Goal: Task Accomplishment & Management: Complete application form

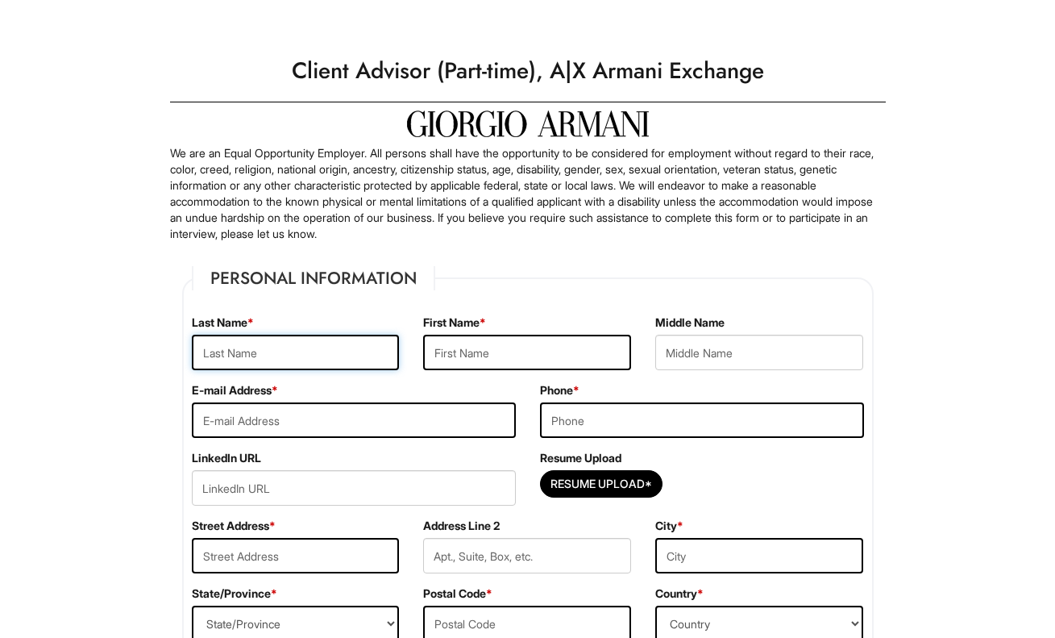
click at [274, 364] on input "text" at bounding box center [296, 352] width 208 height 35
type input "Jorgensen"
click at [229, 384] on label "E-mail Address *" at bounding box center [235, 390] width 86 height 16
click at [480, 355] on input "text" at bounding box center [527, 352] width 208 height 35
type input "Ryan"
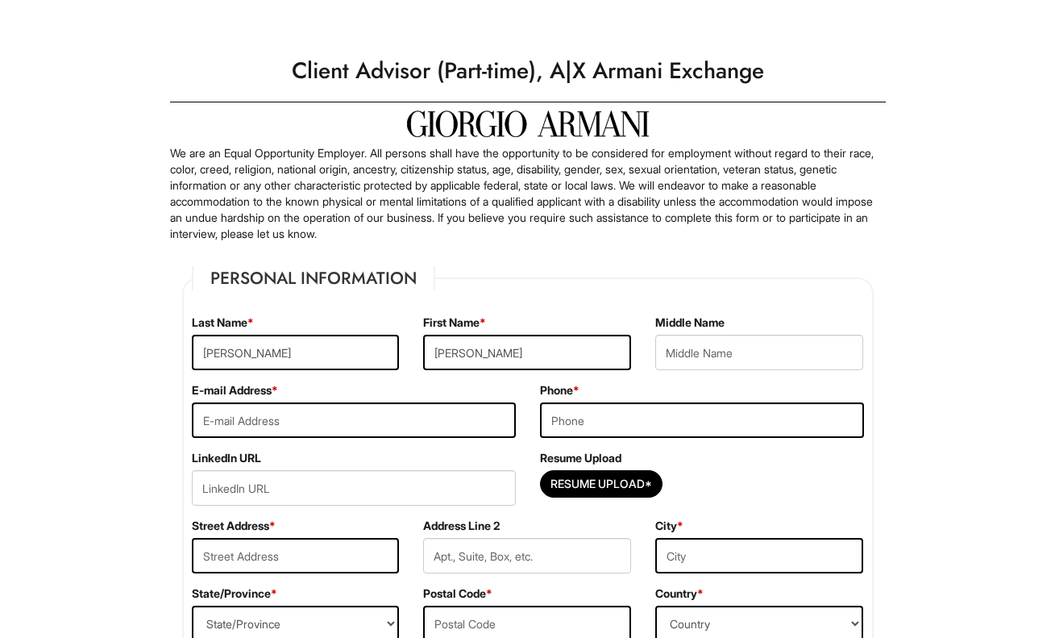
click at [483, 380] on div "First Name * Ryan" at bounding box center [527, 348] width 232 height 68
click at [745, 338] on input "text" at bounding box center [759, 352] width 208 height 35
click at [304, 431] on input "email" at bounding box center [354, 419] width 324 height 35
type input "ryanjorgensen@me.com"
click at [613, 405] on input "tel" at bounding box center [702, 419] width 324 height 35
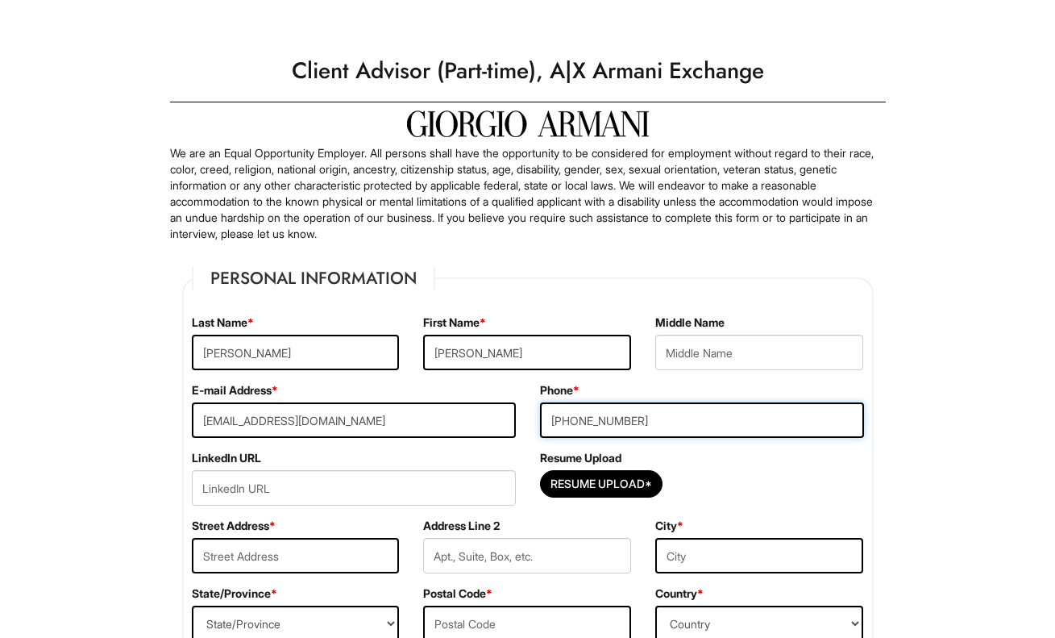
type input "415-231-4068"
click at [616, 468] on div "Resume Upload Resume Upload*" at bounding box center [702, 484] width 348 height 68
click at [613, 493] on input "Resume Upload*" at bounding box center [601, 484] width 121 height 26
type input "C:\fakepath\Ryan Resume.pdf"
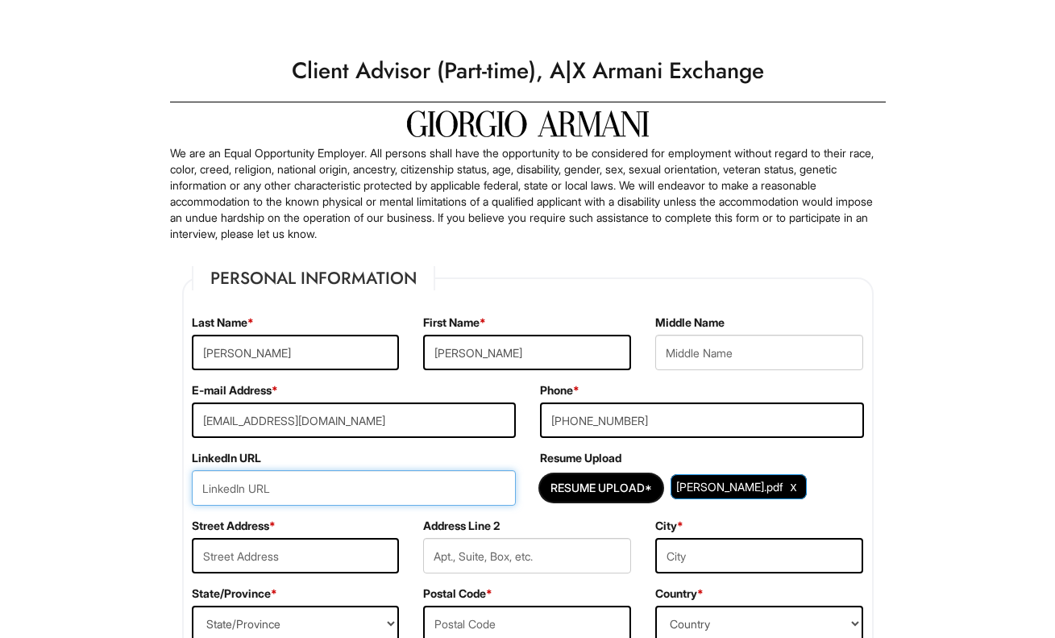
click at [303, 485] on input "url" at bounding box center [354, 487] width 324 height 35
paste input "https://www.linkedin.com/in/ryan-jorgensen-234a67331/"
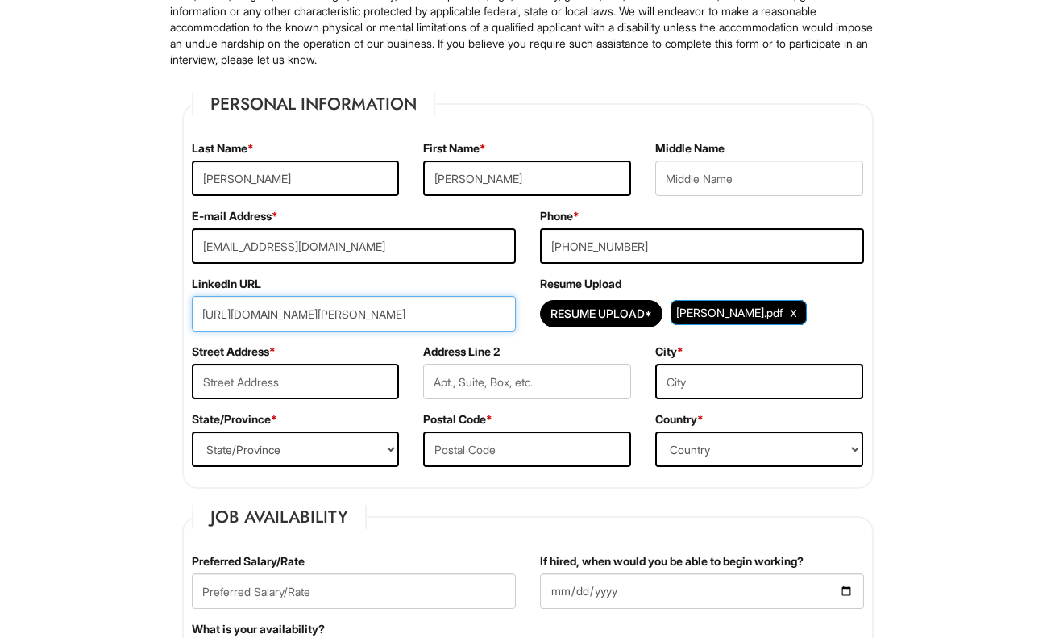
scroll to position [198, 0]
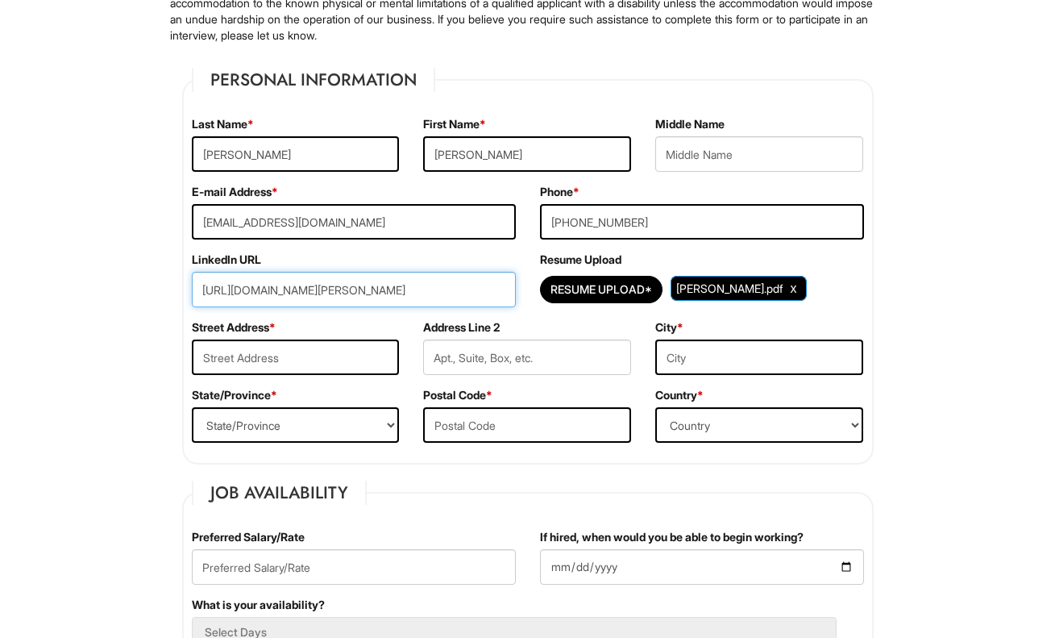
type input "https://www.linkedin.com/in/ryan-jorgensen-234a67331/"
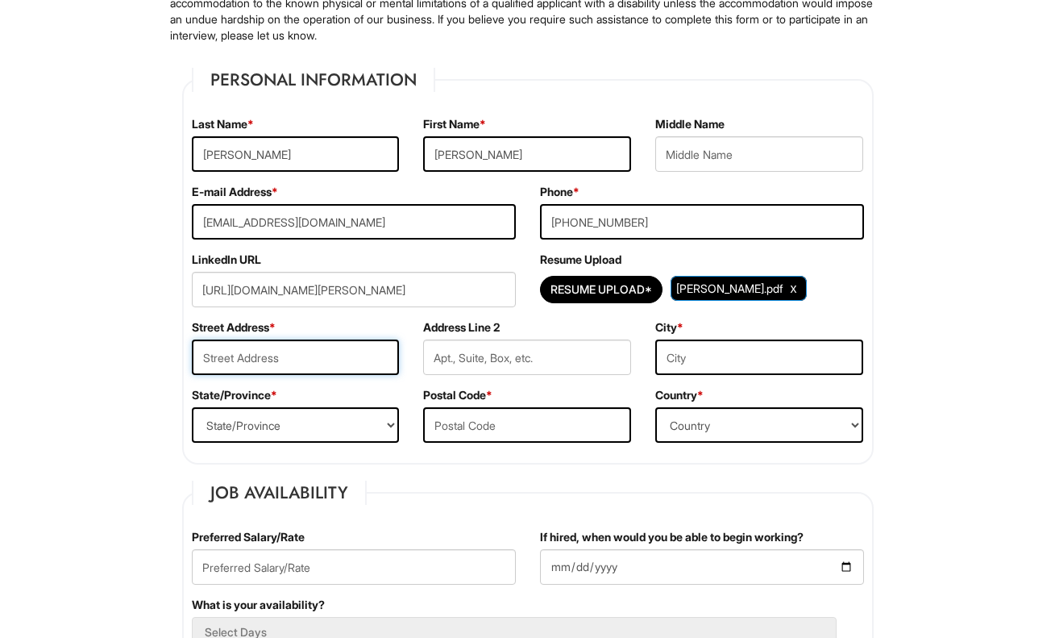
click at [313, 354] on input "text" at bounding box center [296, 356] width 208 height 35
type input "&"
type input "7 W 21st St"
click at [454, 362] on input "text" at bounding box center [527, 356] width 208 height 35
type input "17F"
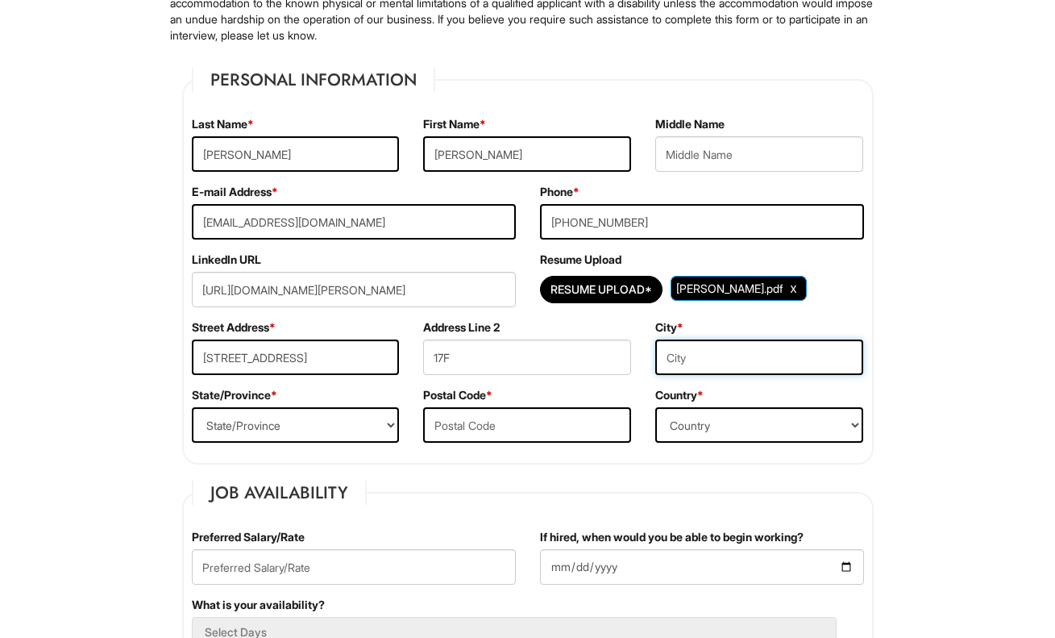
click at [704, 343] on input "text" at bounding box center [759, 356] width 208 height 35
type input "New York"
select select "NY"
type input "10010"
select select "United States of America"
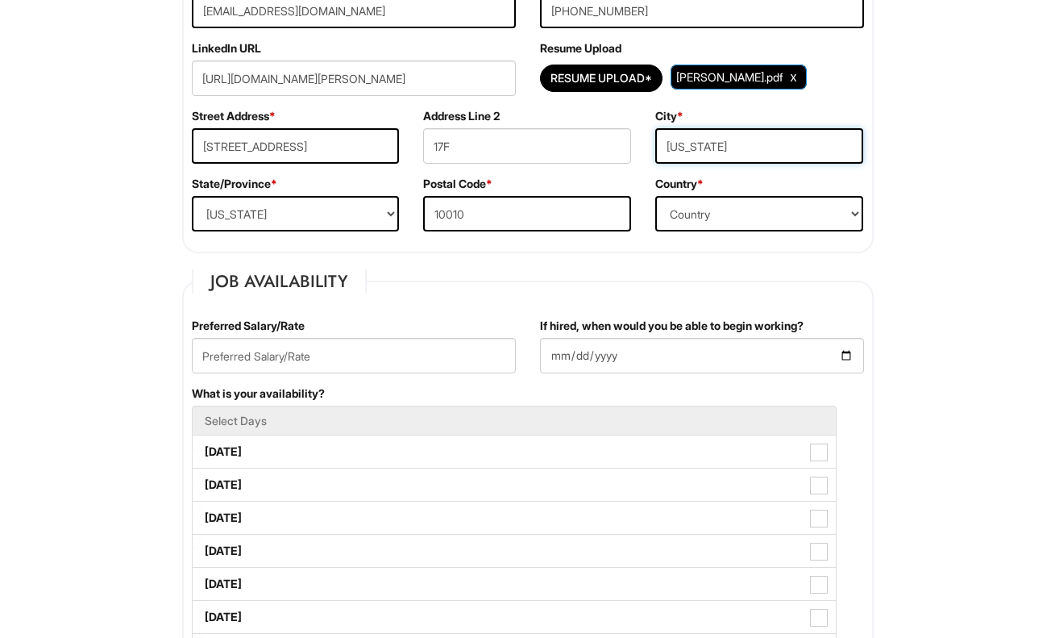
scroll to position [412, 0]
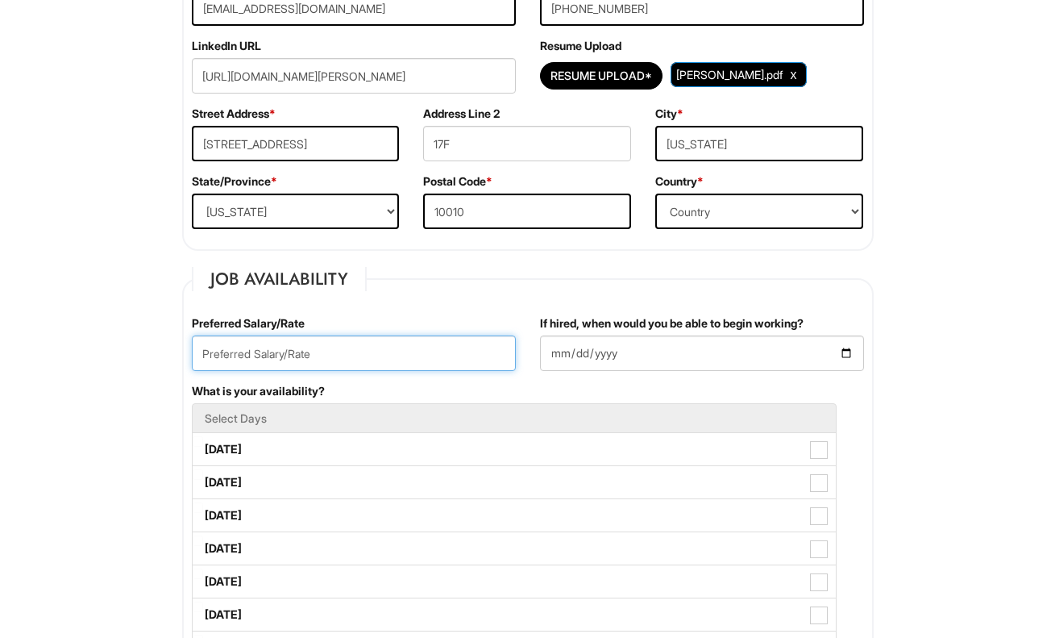
click at [455, 344] on input "text" at bounding box center [354, 352] width 324 height 35
type input "25/hr"
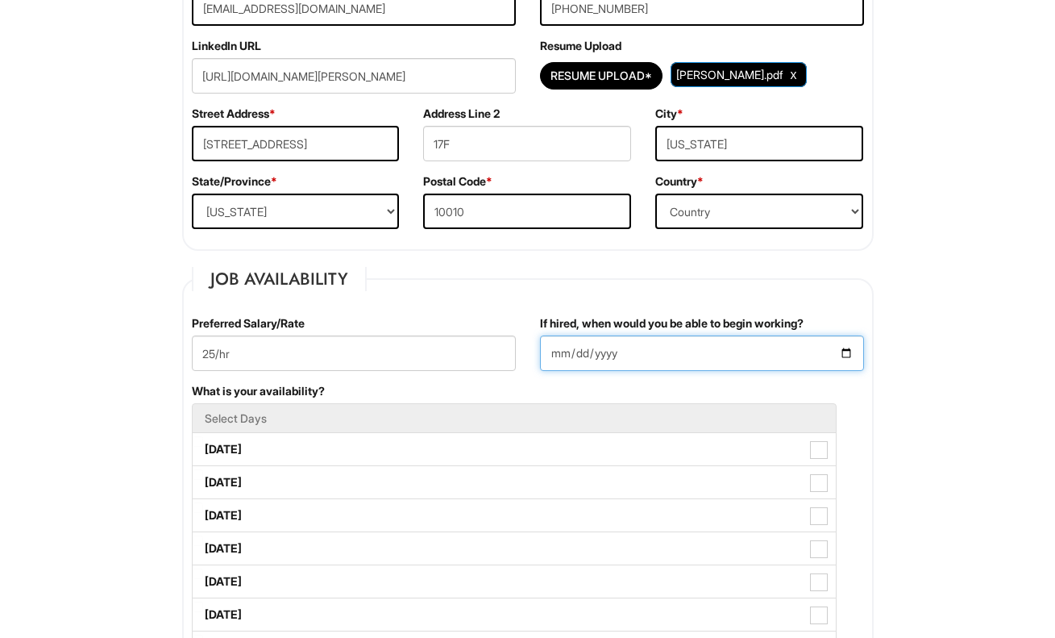
click at [572, 360] on input "If hired, when would you be able to begin working?" at bounding box center [702, 352] width 324 height 35
click at [849, 351] on input "If hired, when would you be able to begin working?" at bounding box center [702, 352] width 324 height 35
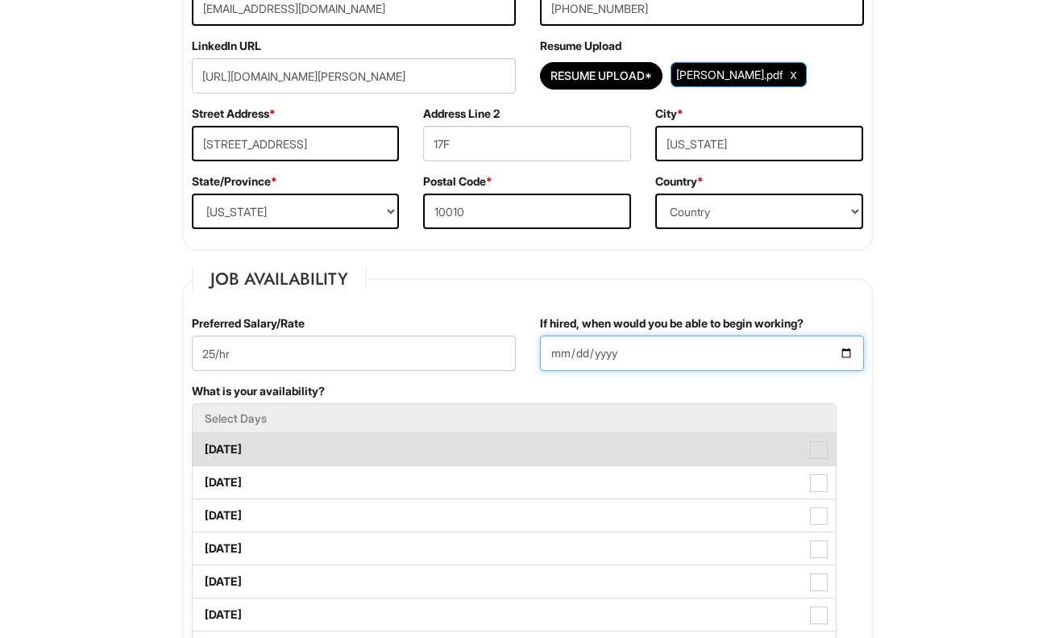
type input "2025-08-19"
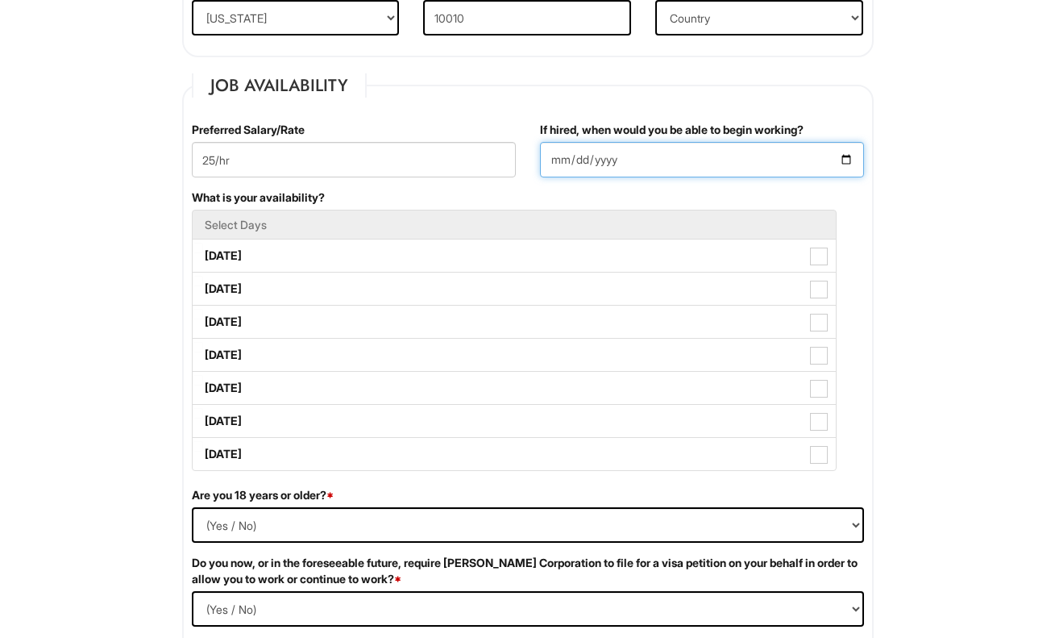
scroll to position [705, 0]
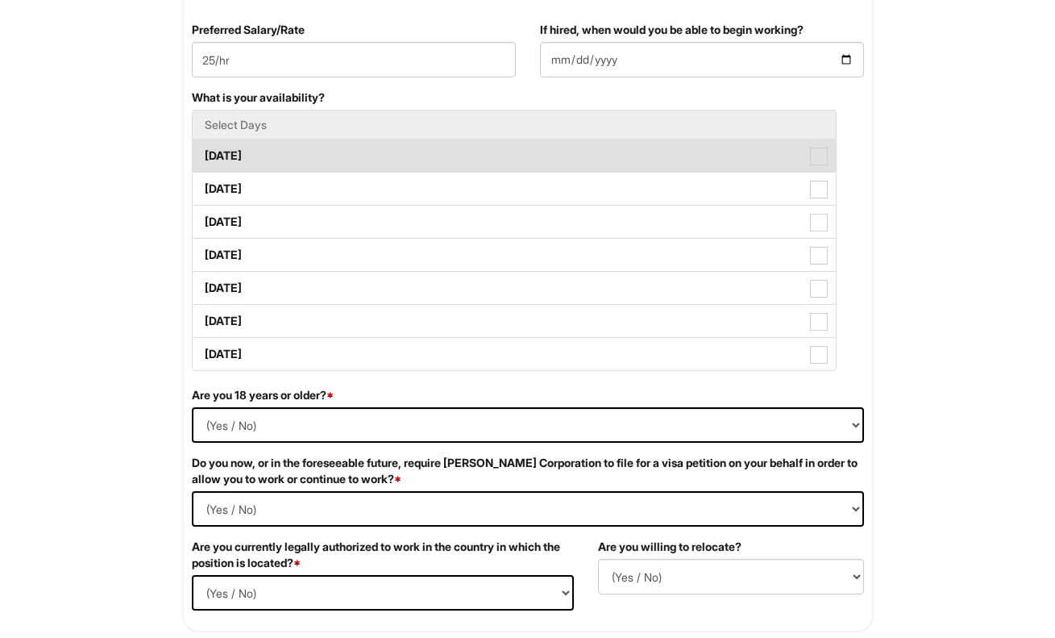
click at [812, 148] on span at bounding box center [819, 157] width 18 height 18
click at [203, 148] on Available_Monday "Monday" at bounding box center [198, 148] width 10 height 10
checkbox Available_Monday "true"
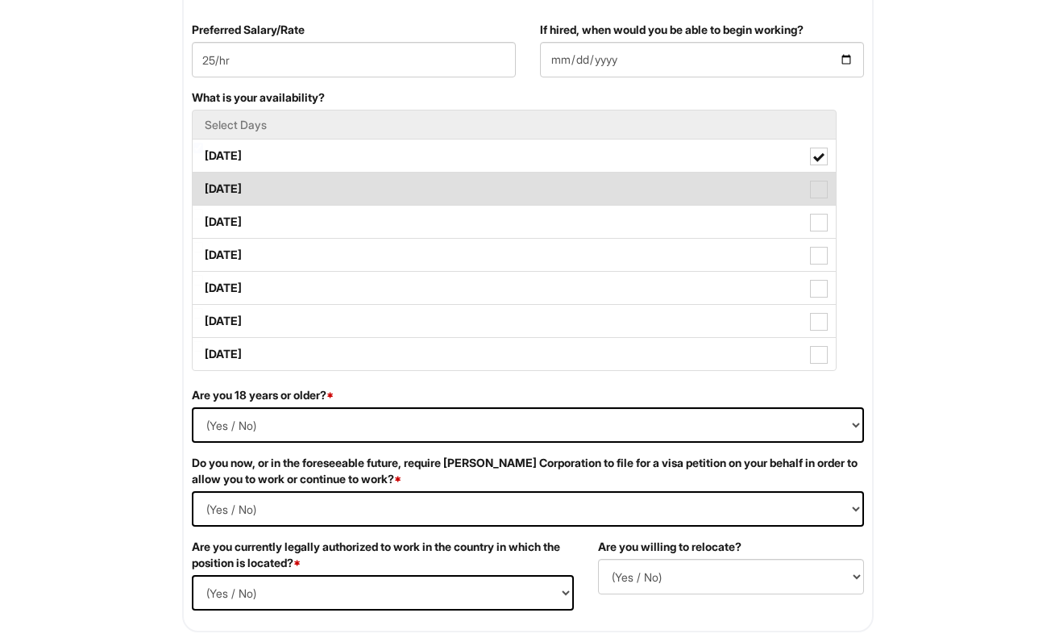
click at [815, 193] on span at bounding box center [819, 190] width 18 height 18
click at [203, 186] on Available_Tuesday "Tuesday" at bounding box center [198, 181] width 10 height 10
checkbox Available_Tuesday "true"
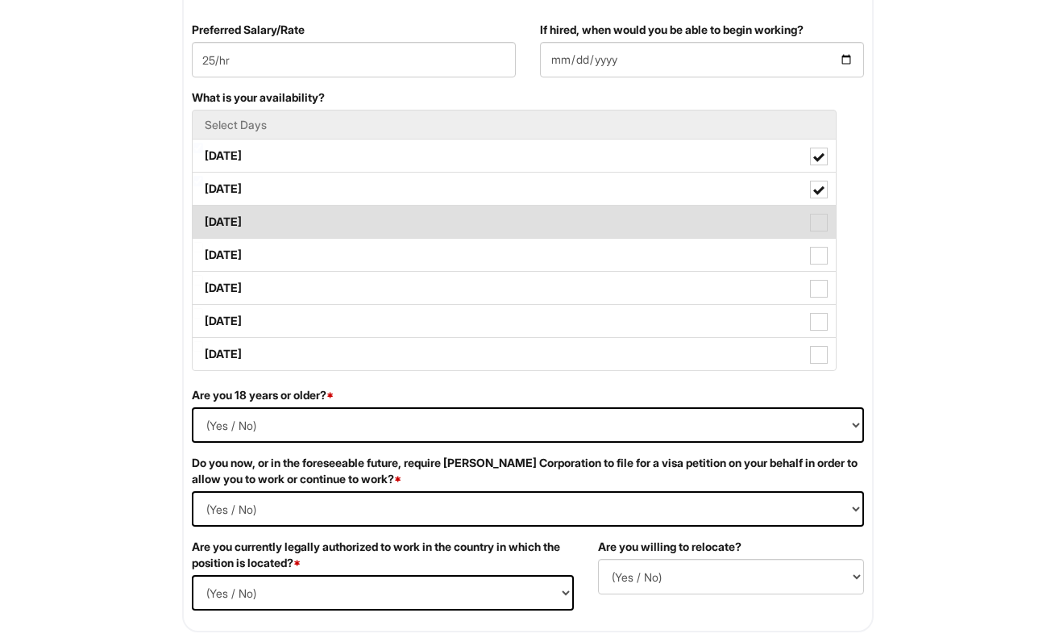
click at [822, 228] on span at bounding box center [819, 223] width 18 height 18
click at [203, 219] on Available_Wednesday "Wednesday" at bounding box center [198, 214] width 10 height 10
checkbox Available_Wednesday "true"
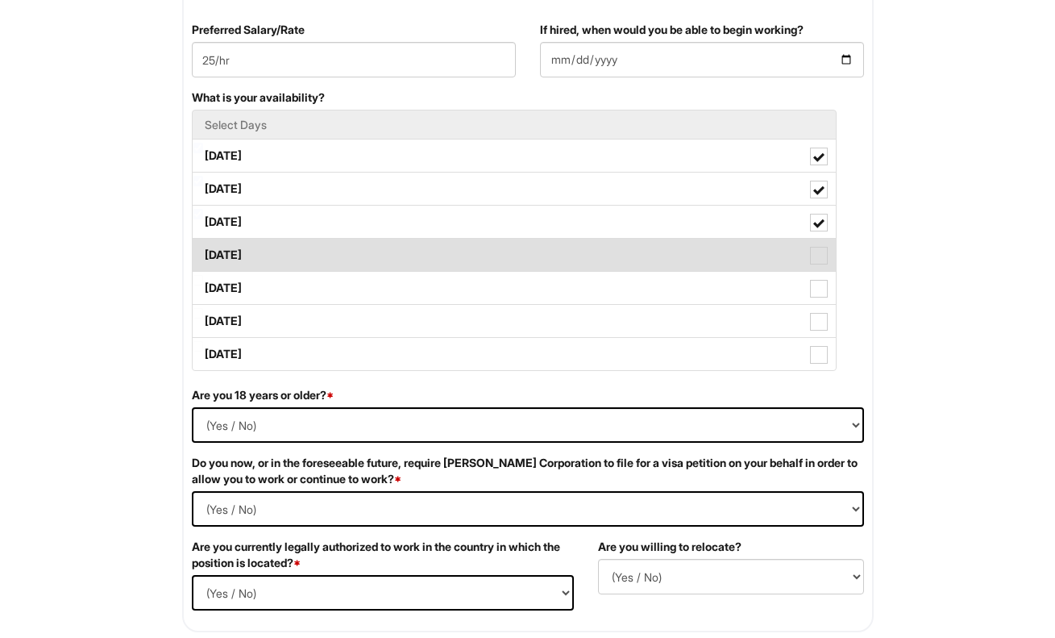
click at [822, 260] on span at bounding box center [819, 256] width 18 height 18
click at [203, 252] on Available_Thursday "Thursday" at bounding box center [198, 247] width 10 height 10
checkbox Available_Thursday "true"
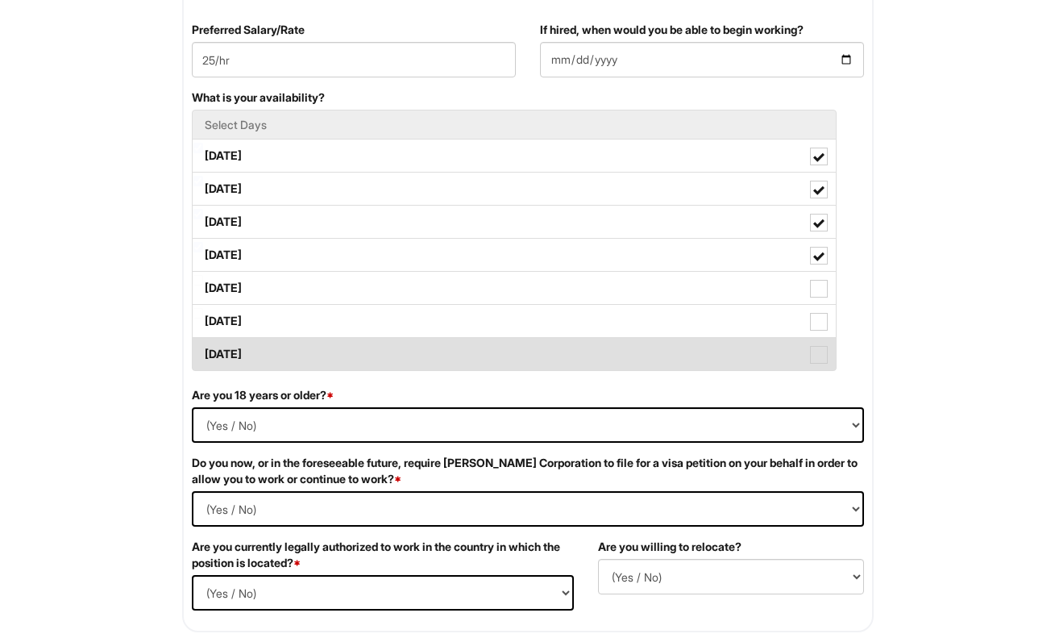
click at [825, 352] on span at bounding box center [819, 355] width 18 height 18
click at [203, 351] on Available_Sunday "Sunday" at bounding box center [198, 346] width 10 height 10
click at [825, 352] on span at bounding box center [819, 355] width 18 height 18
click at [203, 351] on Available_Sunday "Sunday" at bounding box center [198, 346] width 10 height 10
checkbox Available_Sunday "false"
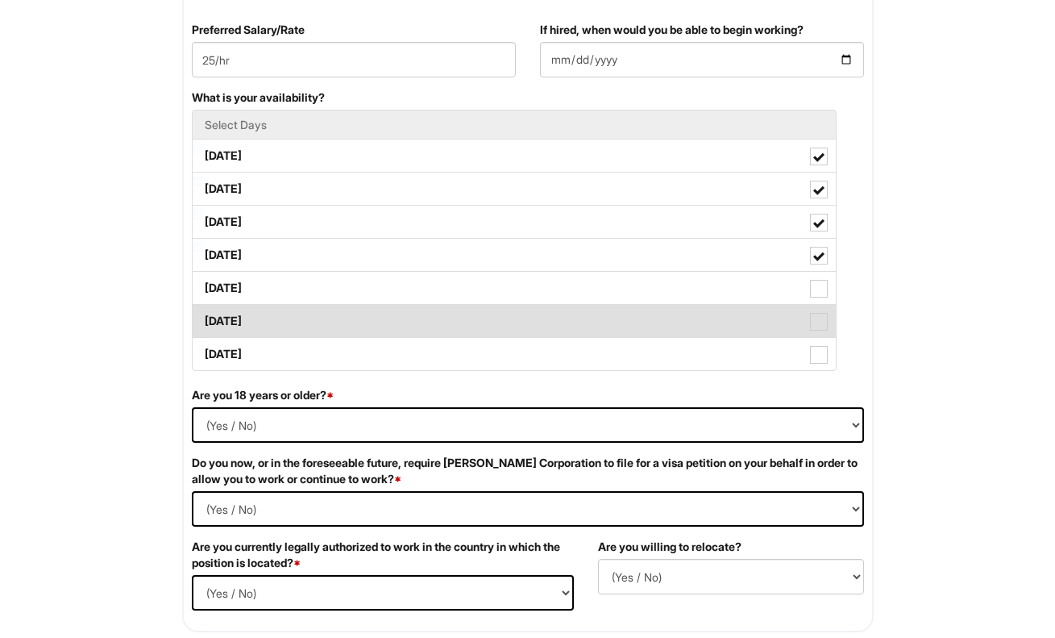
click at [825, 317] on span at bounding box center [819, 322] width 18 height 18
click at [203, 317] on Available_Saturday "Saturday" at bounding box center [198, 313] width 10 height 10
checkbox Available_Saturday "true"
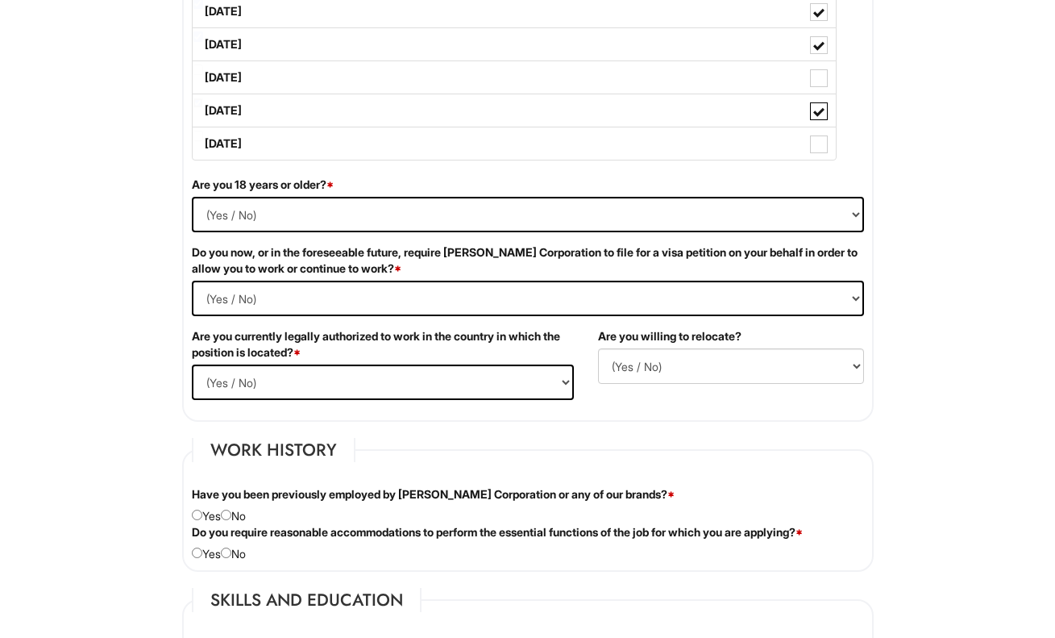
scroll to position [917, 0]
click at [681, 227] on select "(Yes / No) Yes No" at bounding box center [528, 213] width 672 height 35
select select "Yes"
click at [192, 196] on select "(Yes / No) Yes No" at bounding box center [528, 213] width 672 height 35
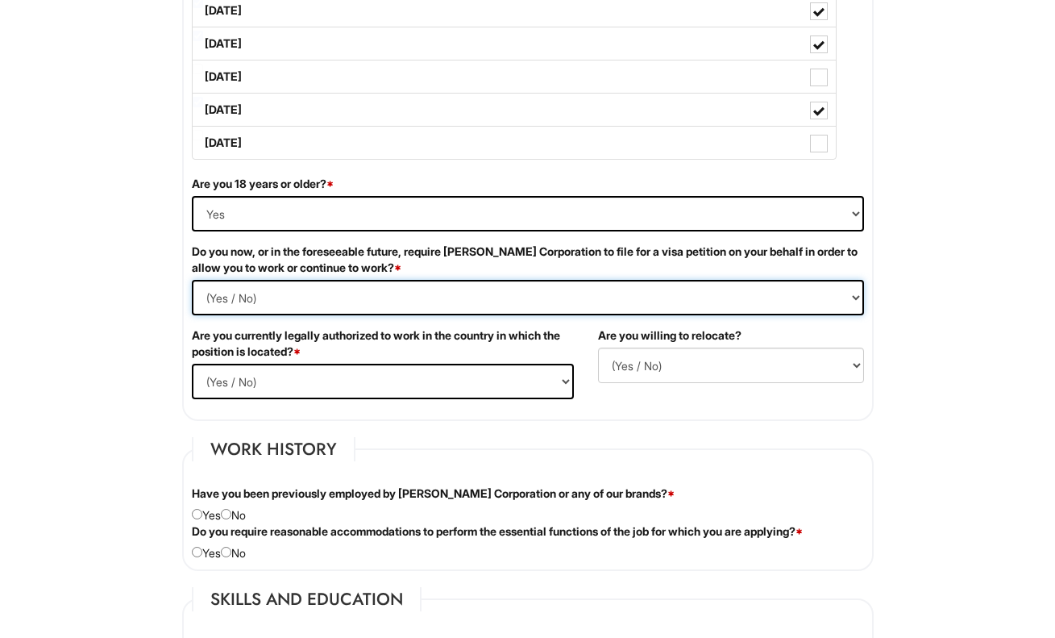
click at [626, 298] on Required "(Yes / No) Yes No" at bounding box center [528, 297] width 672 height 35
select Required "No"
click at [192, 280] on Required "(Yes / No) Yes No" at bounding box center [528, 297] width 672 height 35
click at [501, 367] on select "(Yes / No) Yes No" at bounding box center [383, 381] width 382 height 35
select select "Yes"
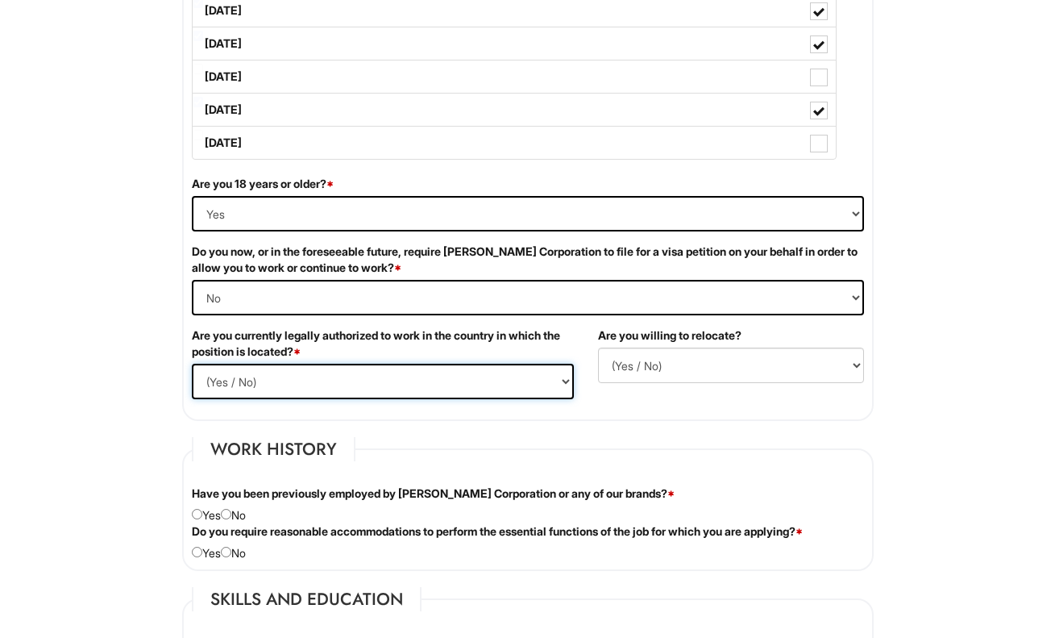
click at [192, 364] on select "(Yes / No) Yes No" at bounding box center [383, 381] width 382 height 35
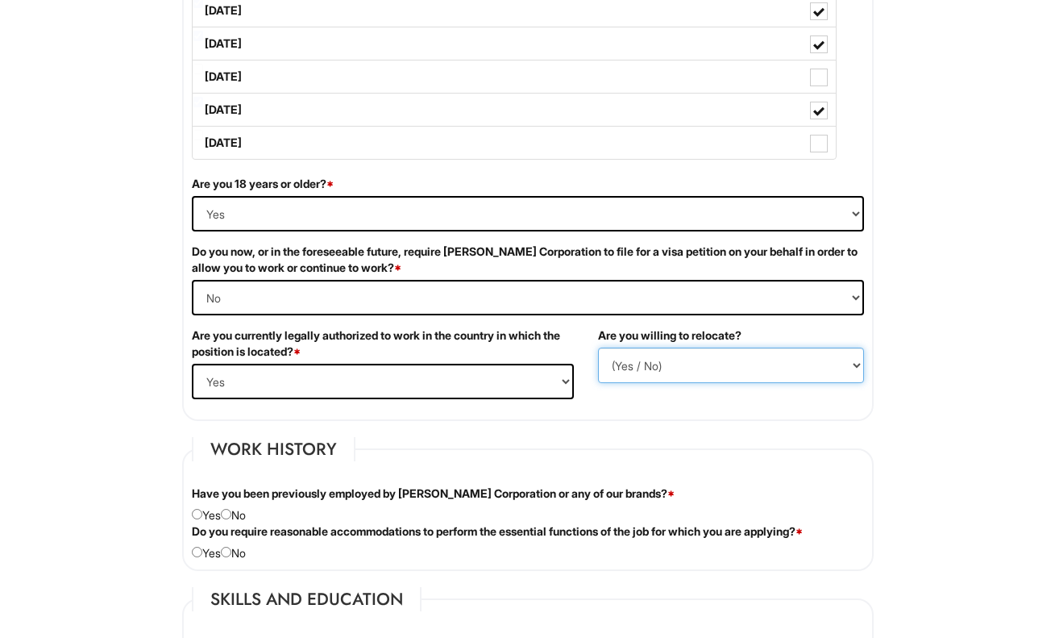
click at [678, 369] on select "(Yes / No) No Yes" at bounding box center [731, 364] width 266 height 35
select select "N"
click at [598, 347] on select "(Yes / No) No Yes" at bounding box center [731, 364] width 266 height 35
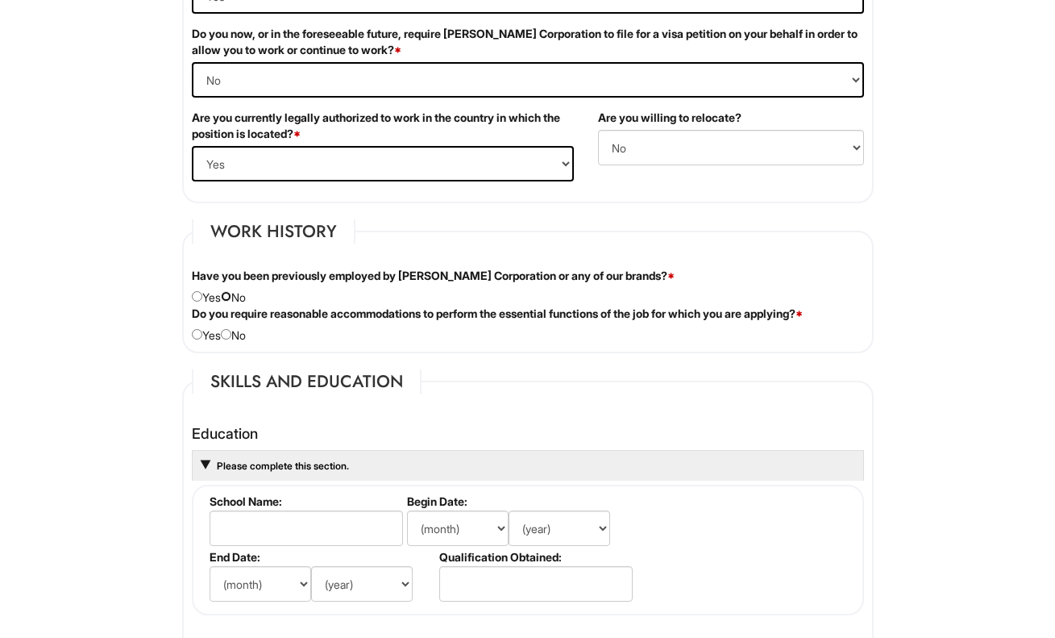
click at [231, 293] on input "radio" at bounding box center [226, 296] width 10 height 10
radio input "true"
click at [231, 335] on input "radio" at bounding box center [226, 334] width 10 height 10
radio input "true"
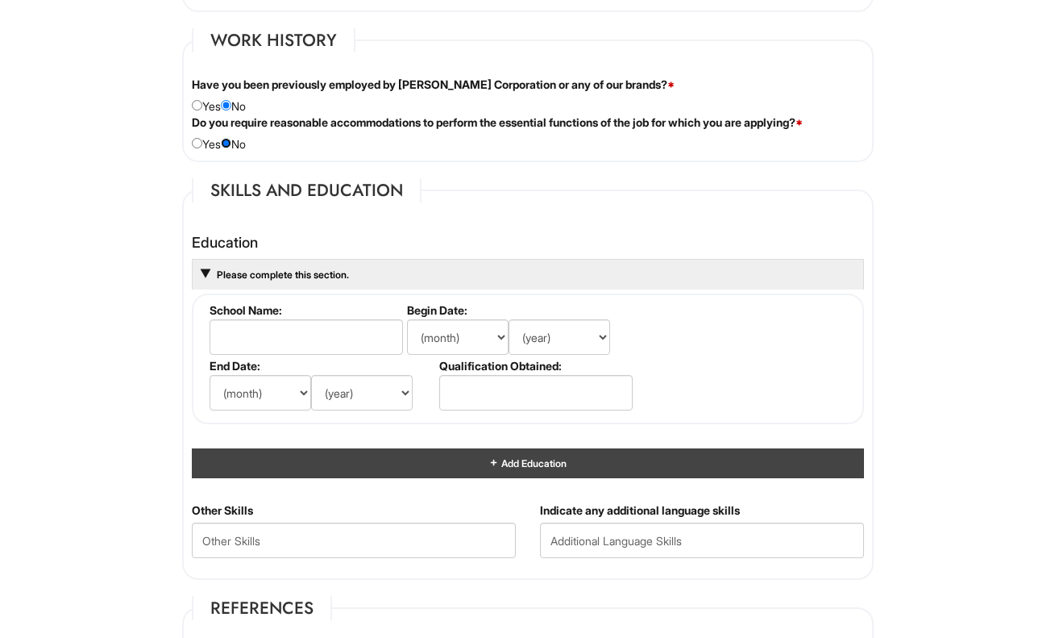
scroll to position [1326, 0]
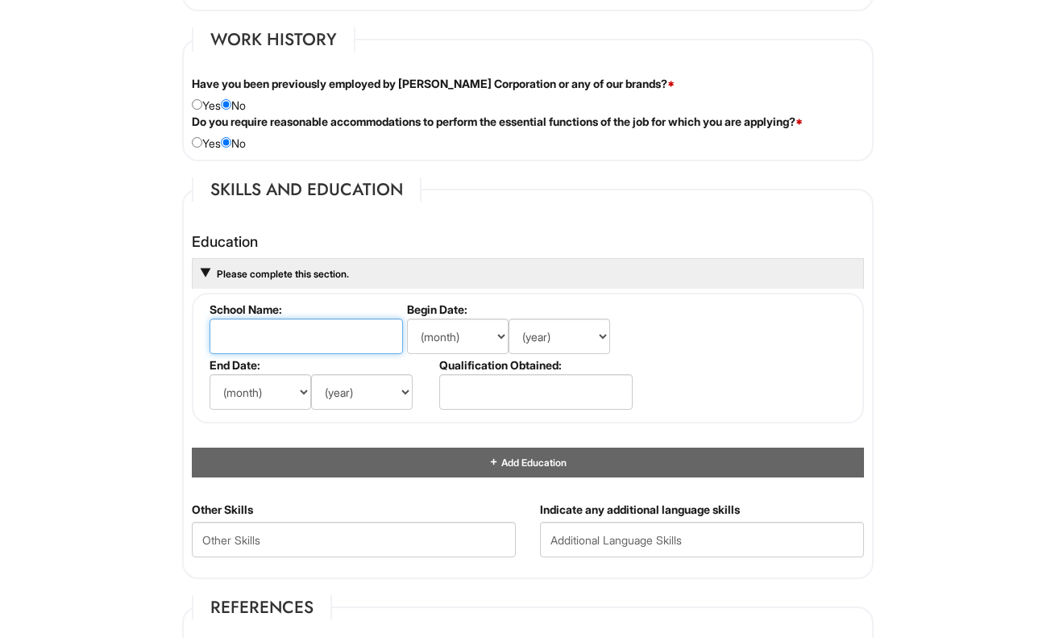
click at [276, 346] on input "text" at bounding box center [306, 335] width 193 height 35
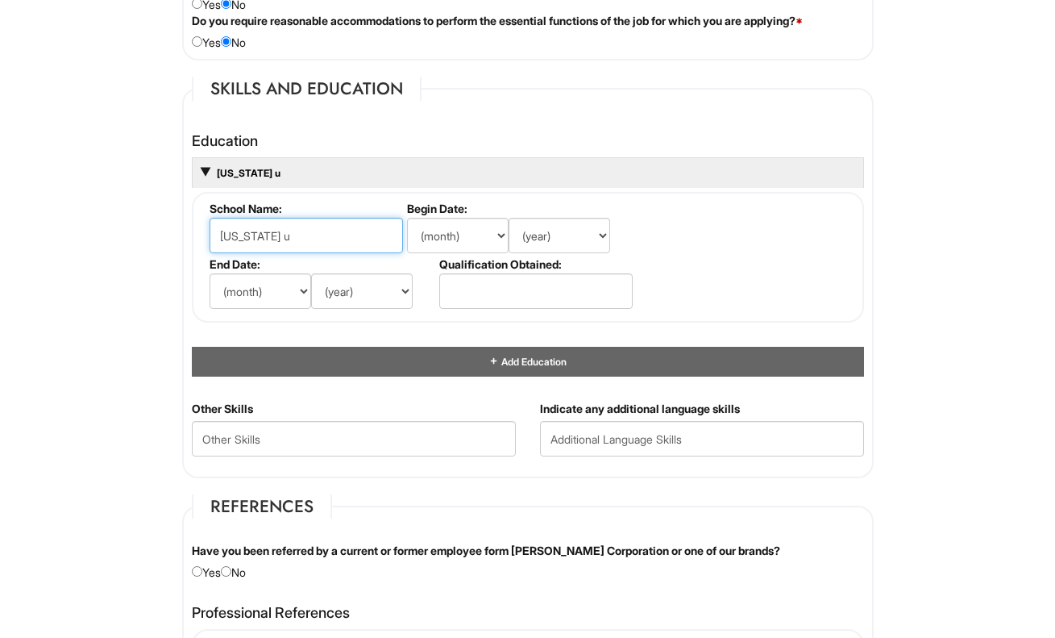
scroll to position [1424, 0]
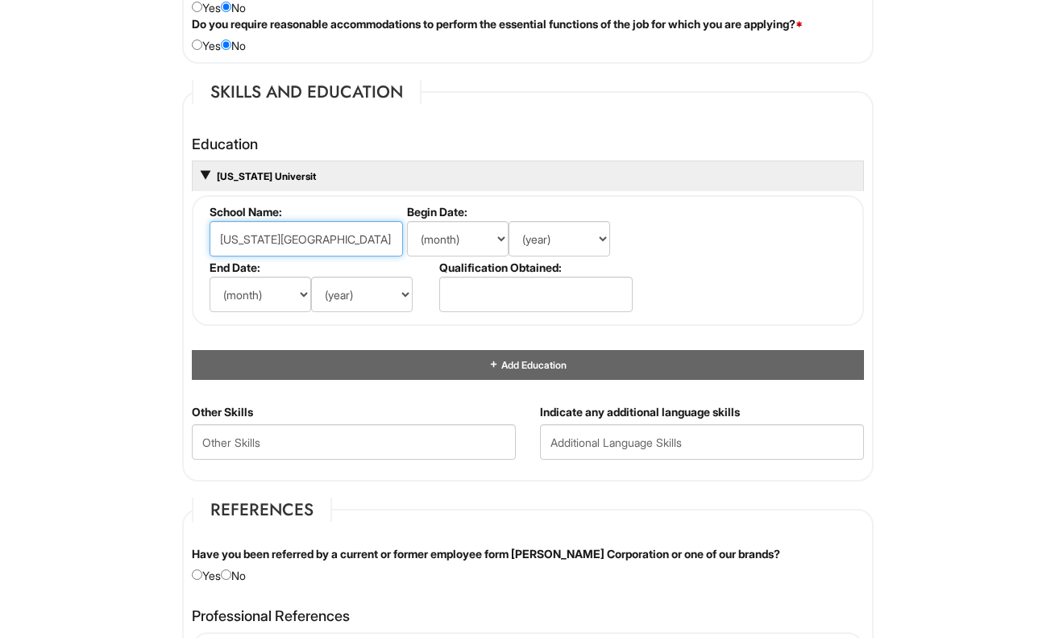
type input "New York University"
click at [473, 203] on fieldset "School Name: New York University Begin Date: (month) Jan Feb Mar Apr May Jun Ju…" at bounding box center [528, 260] width 672 height 131
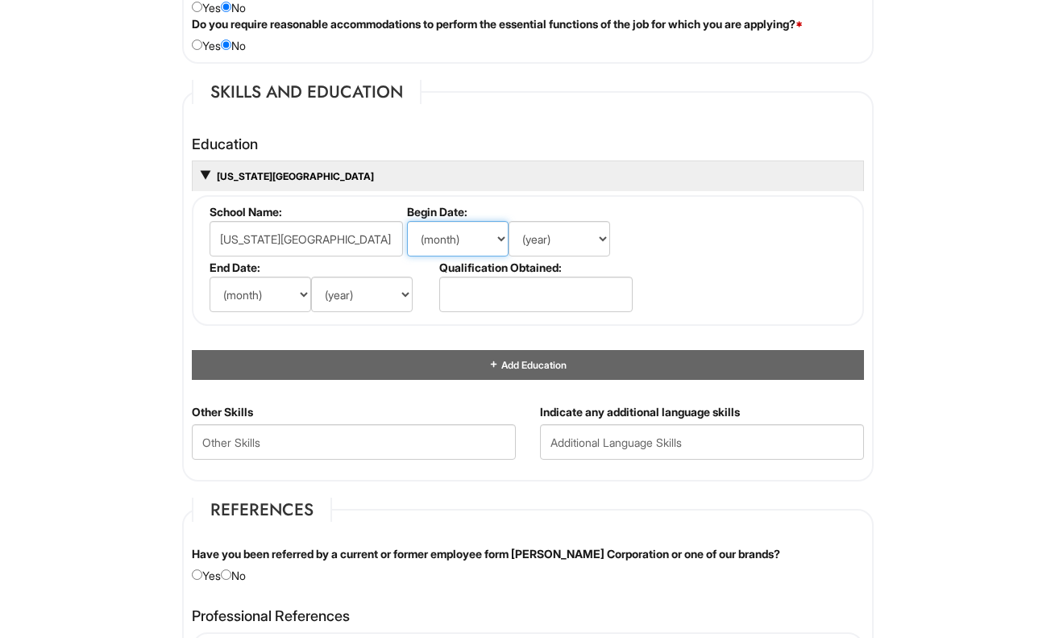
click at [462, 245] on select "(month) Jan Feb Mar Apr May Jun Jul Aug Sep Oct Nov Dec" at bounding box center [458, 238] width 102 height 35
select select "9"
click at [407, 221] on select "(month) Jan Feb Mar Apr May Jun Jul Aug Sep Oct Nov Dec" at bounding box center [458, 238] width 102 height 35
click at [544, 239] on select "(year) 2029 2028 2027 2026 2025 2024 2023 2022 2021 2020 2019 2018 2017 2016 20…" at bounding box center [560, 238] width 102 height 35
select select "2024"
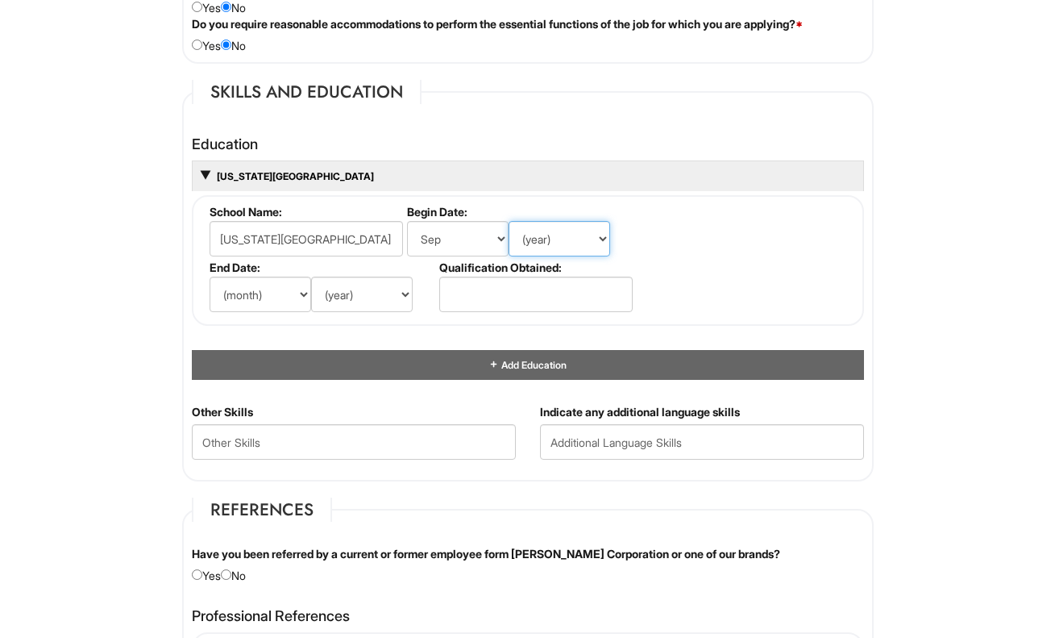
click at [509, 221] on select "(year) 2029 2028 2027 2026 2025 2024 2023 2022 2021 2020 2019 2018 2017 2016 20…" at bounding box center [560, 238] width 102 height 35
click at [272, 291] on select "(month) Jan Feb Mar Apr May Jun Jul Aug Sep Oct Nov Dec" at bounding box center [261, 293] width 102 height 35
select select "5"
click at [210, 276] on select "(month) Jan Feb Mar Apr May Jun Jul Aug Sep Oct Nov Dec" at bounding box center [261, 293] width 102 height 35
click at [355, 304] on select "(year) 2029 2028 2027 2026 2025 2024 2023 2022 2021 2020 2019 2018 2017 2016 20…" at bounding box center [362, 293] width 102 height 35
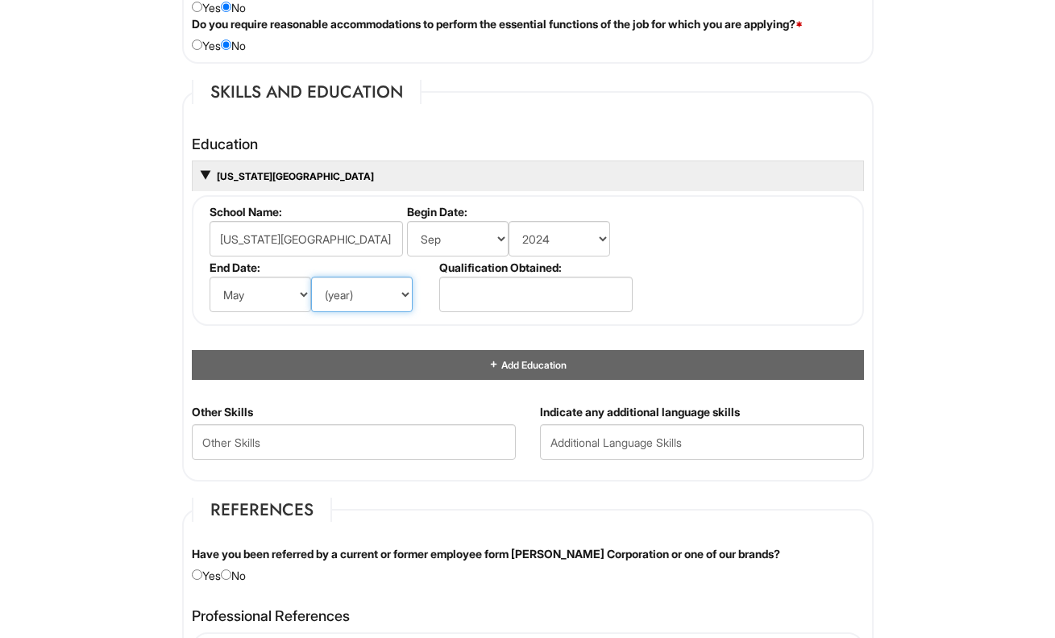
select select "2028"
click at [311, 276] on select "(year) 2029 2028 2027 2026 2025 2024 2023 2022 2021 2020 2019 2018 2017 2016 20…" at bounding box center [362, 293] width 102 height 35
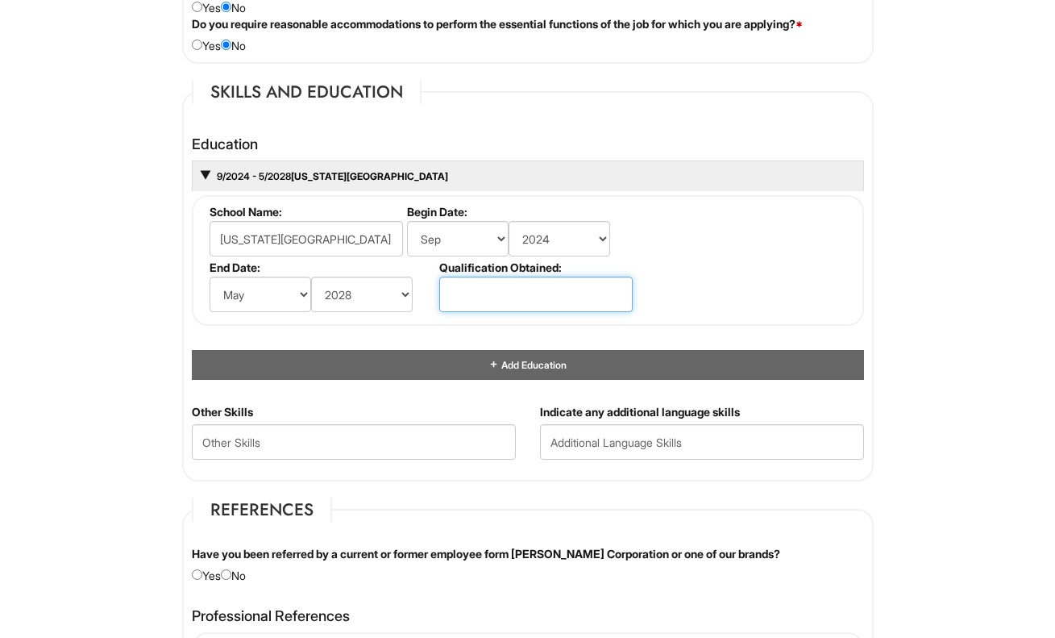
click at [447, 300] on input "text" at bounding box center [535, 293] width 193 height 35
type input "Bachelors"
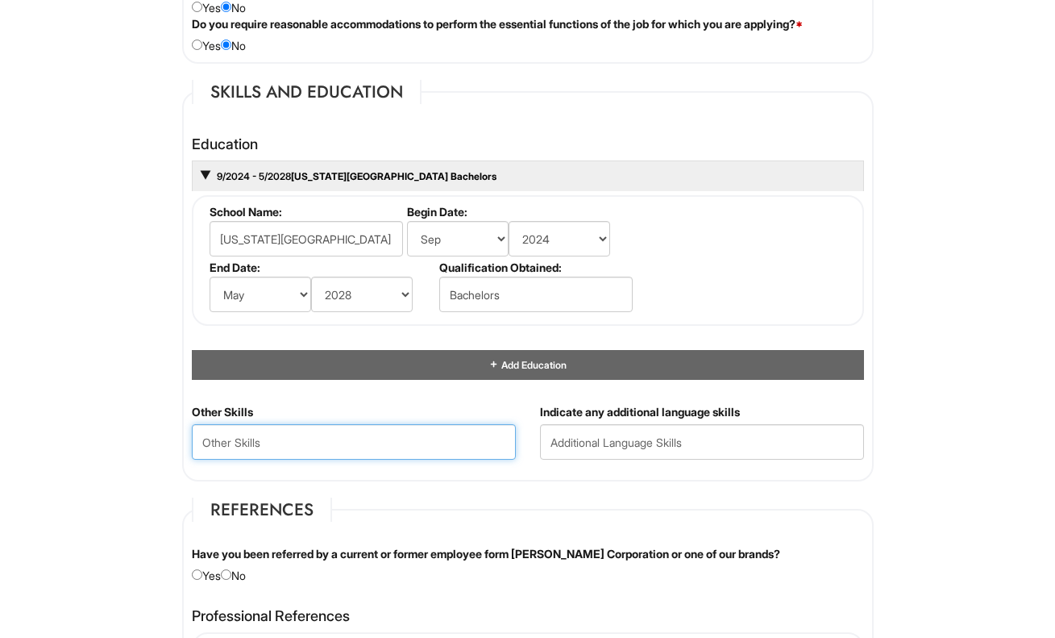
click at [391, 443] on Skills "text" at bounding box center [354, 441] width 324 height 35
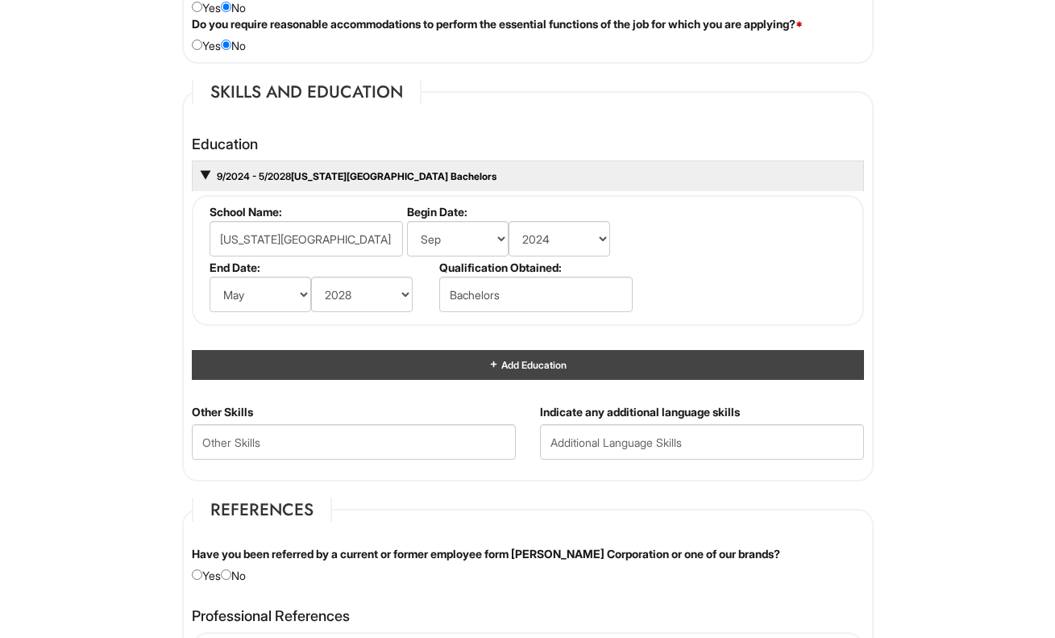
click at [419, 364] on div "Add Education" at bounding box center [528, 365] width 672 height 30
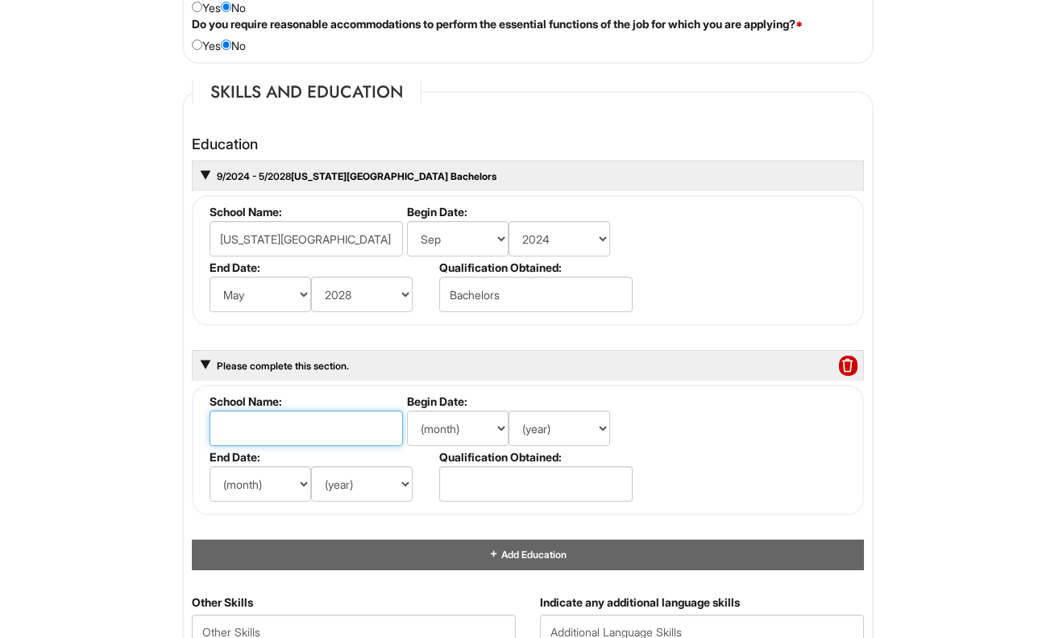
click at [360, 421] on input "text" at bounding box center [306, 427] width 193 height 35
type input "Proctor Academy"
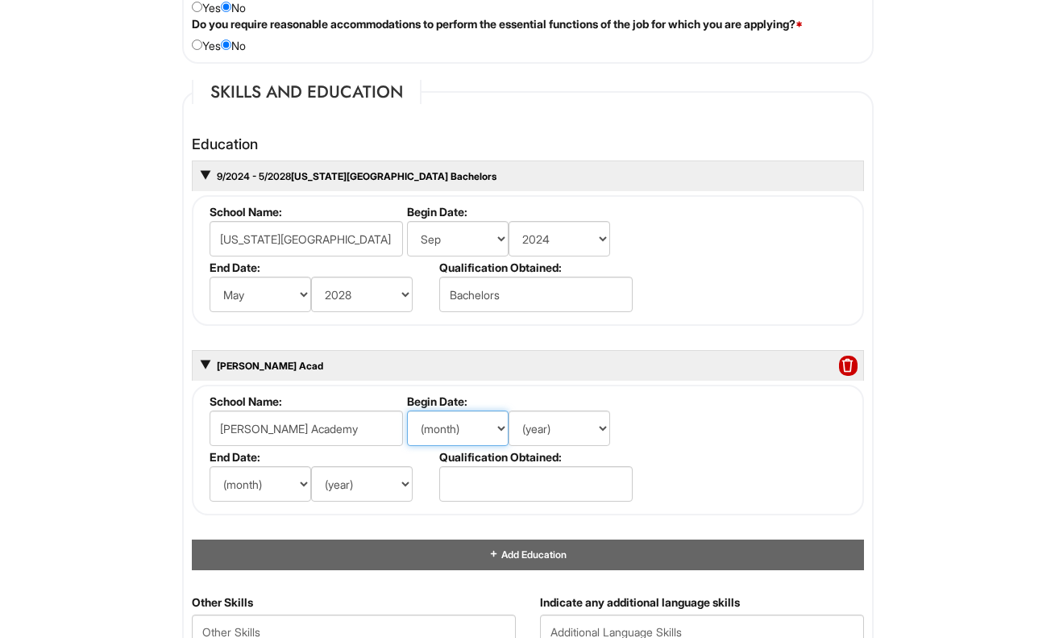
click at [505, 414] on select "(month) Jan Feb Mar Apr May Jun Jul Aug Sep Oct Nov Dec" at bounding box center [458, 427] width 102 height 35
select select "8"
click at [407, 410] on select "(month) Jan Feb Mar Apr May Jun Jul Aug Sep Oct Nov Dec" at bounding box center [458, 427] width 102 height 35
click at [550, 430] on select "(year) 2029 2028 2027 2026 2025 2024 2023 2022 2021 2020 2019 2018 2017 2016 20…" at bounding box center [560, 427] width 102 height 35
select select "2021"
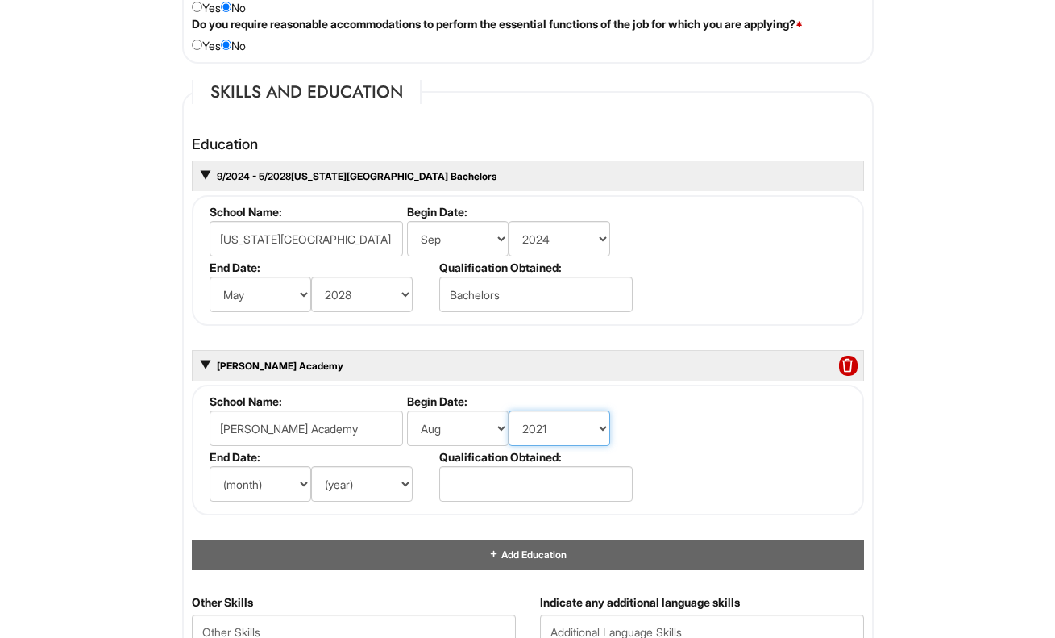
click at [509, 410] on select "(year) 2029 2028 2027 2026 2025 2024 2023 2022 2021 2020 2019 2018 2017 2016 20…" at bounding box center [560, 427] width 102 height 35
click at [251, 485] on select "(month) Jan Feb Mar Apr May Jun Jul Aug Sep Oct Nov Dec" at bounding box center [261, 483] width 102 height 35
select select "5"
click at [210, 466] on select "(month) Jan Feb Mar Apr May Jun Jul Aug Sep Oct Nov Dec" at bounding box center [261, 483] width 102 height 35
click at [351, 489] on select "(year) 2029 2028 2027 2026 2025 2024 2023 2022 2021 2020 2019 2018 2017 2016 20…" at bounding box center [362, 483] width 102 height 35
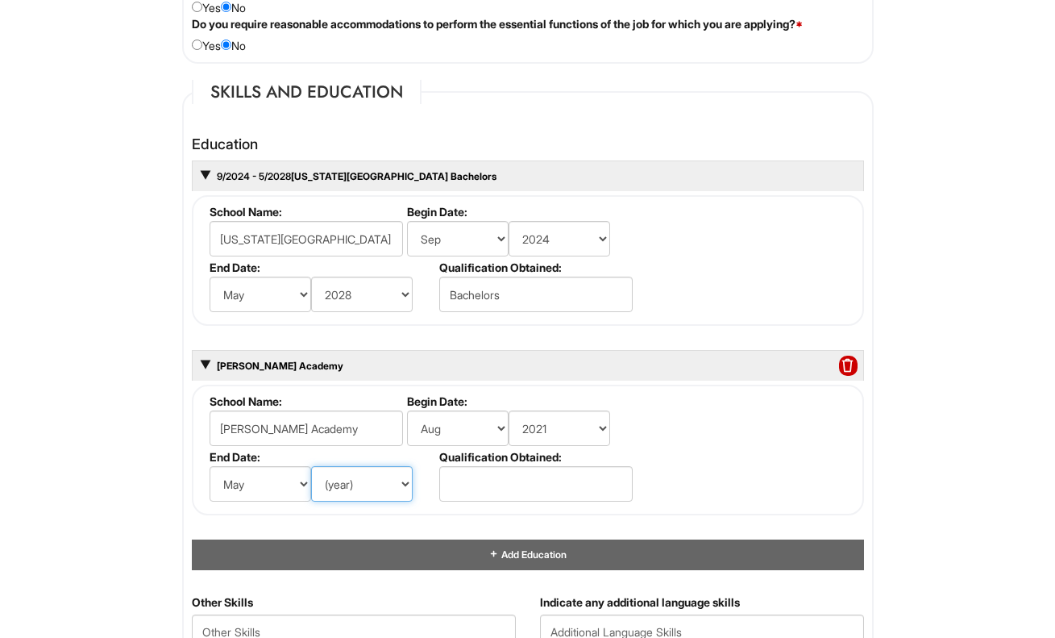
select select "2024"
click at [311, 466] on select "(year) 2029 2028 2027 2026 2025 2024 2023 2022 2021 2020 2019 2018 2017 2016 20…" at bounding box center [362, 483] width 102 height 35
click at [478, 482] on input "text" at bounding box center [535, 483] width 193 height 35
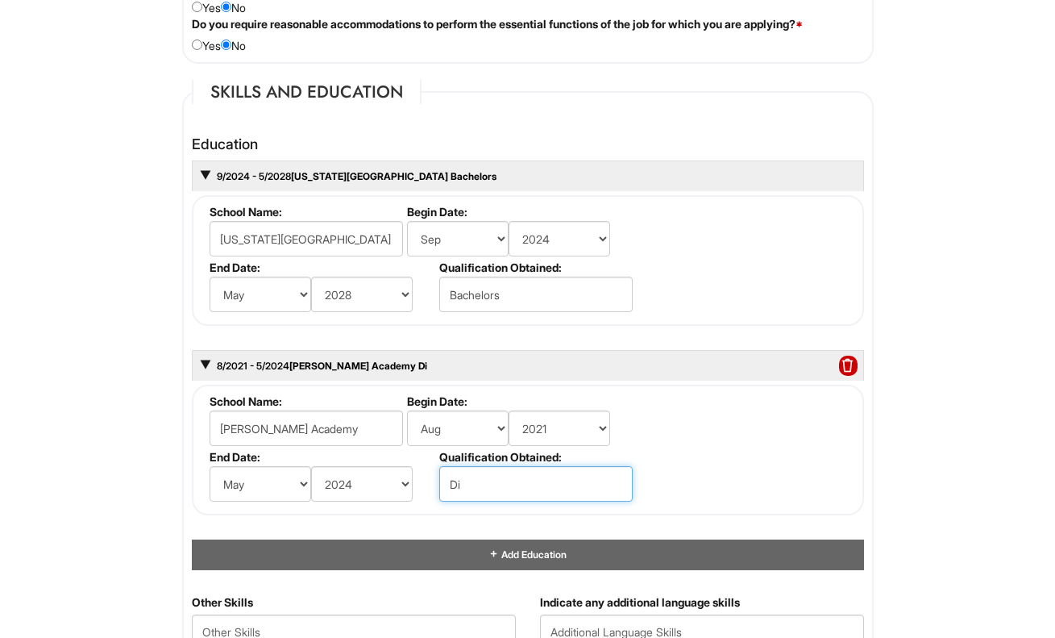
type input "D"
type input "G"
type input "D"
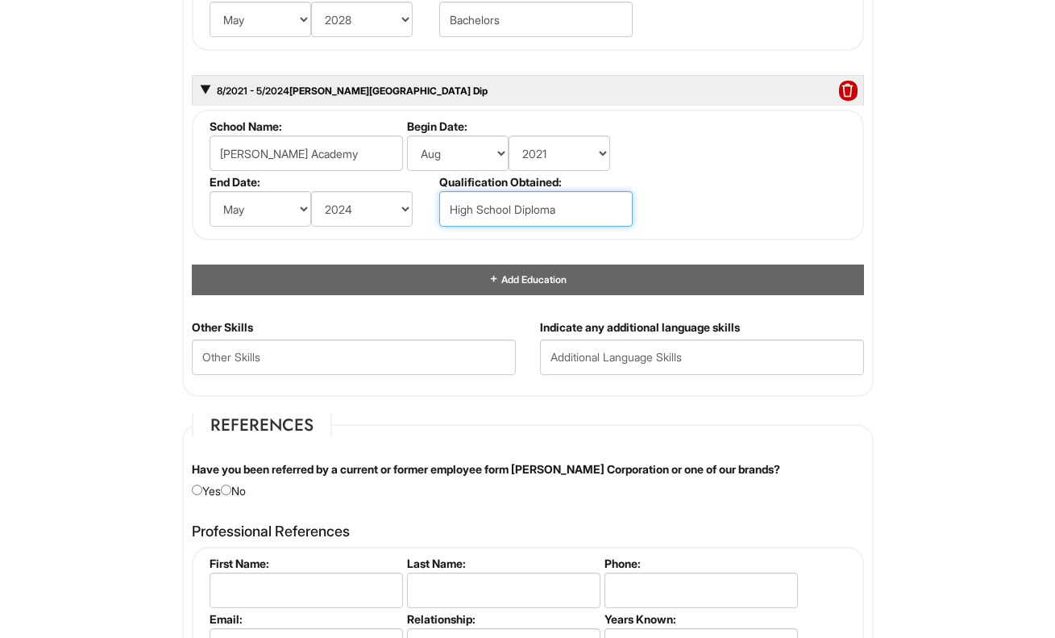
scroll to position [1700, 0]
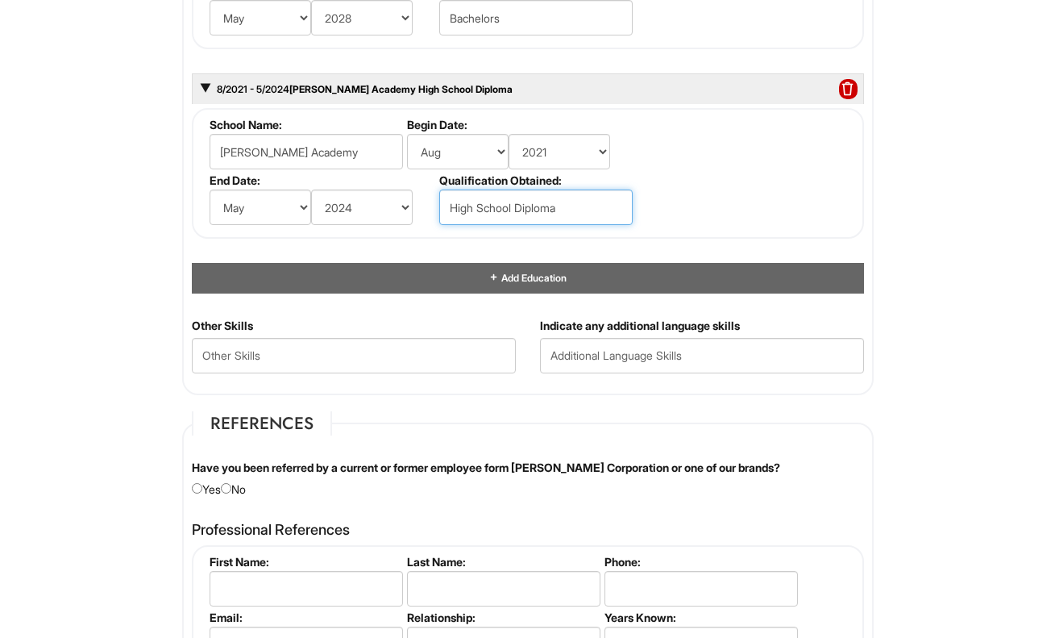
type input "High School Diploma"
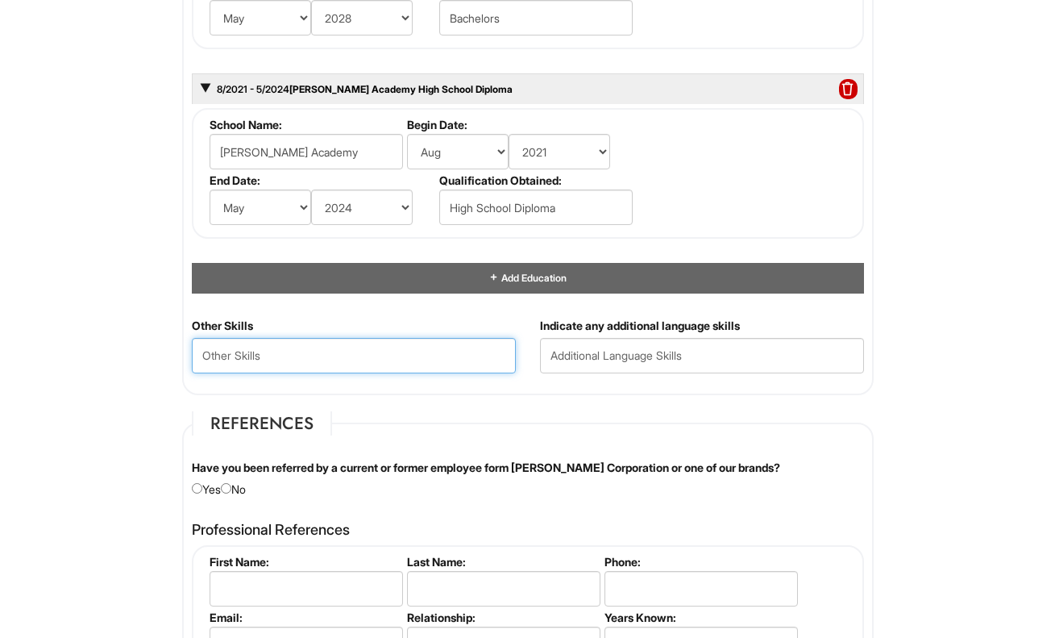
click at [456, 344] on Skills "text" at bounding box center [354, 355] width 324 height 35
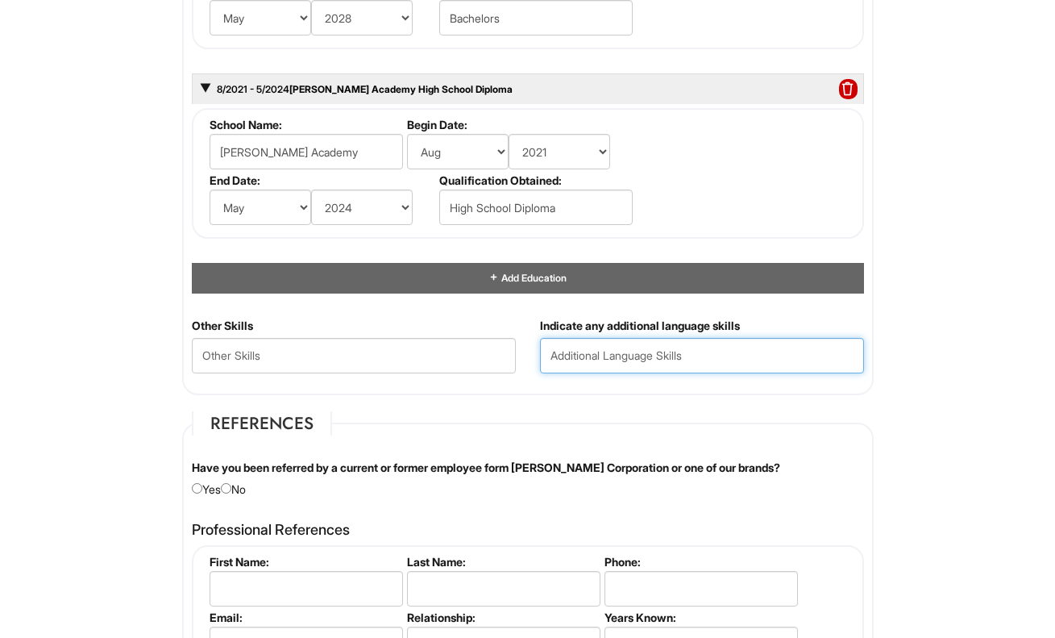
click at [588, 361] on input "text" at bounding box center [702, 355] width 324 height 35
type input "Spanish"
click at [571, 435] on fieldset "References Have you been referred by a current or former employee form Giorgio …" at bounding box center [528, 638] width 692 height 454
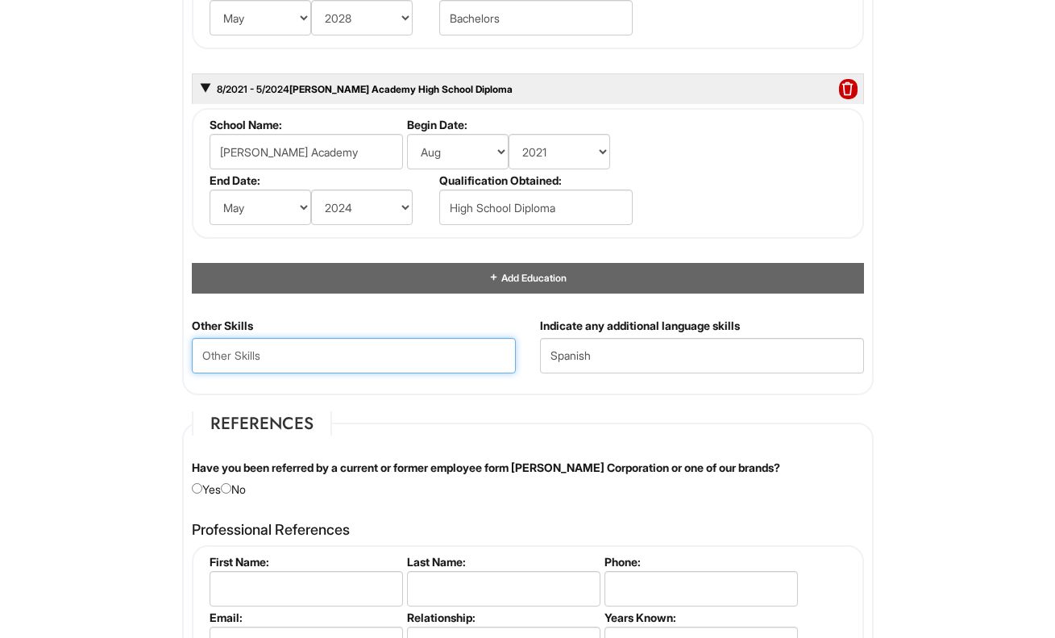
click at [454, 341] on Skills "text" at bounding box center [354, 355] width 324 height 35
type Skills "O"
click at [463, 426] on fieldset "References Have you been referred by a current or former employee form Giorgio …" at bounding box center [528, 638] width 692 height 454
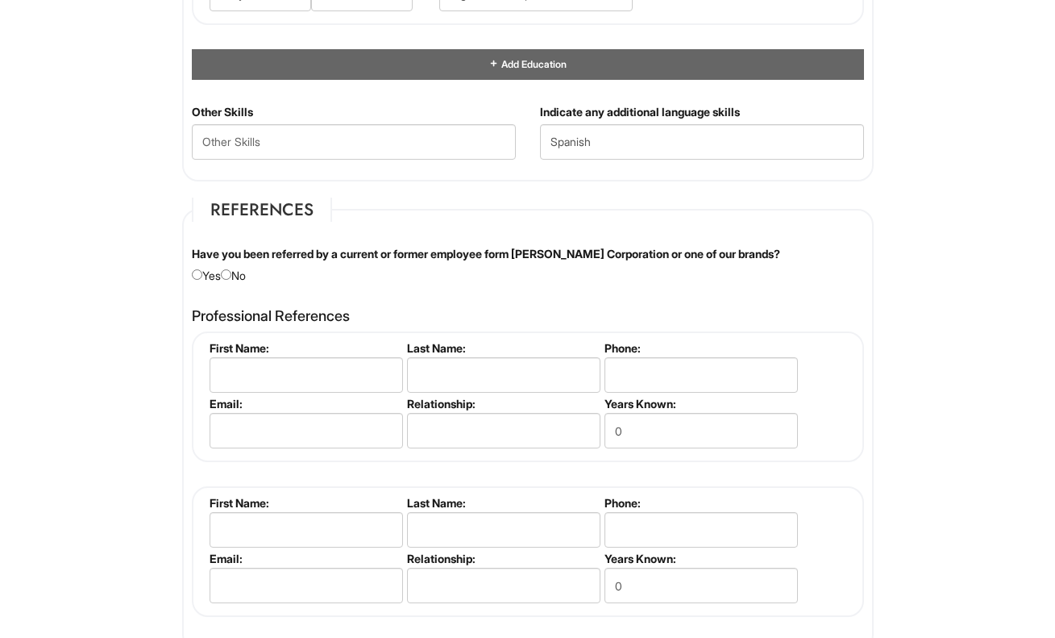
scroll to position [1913, 0]
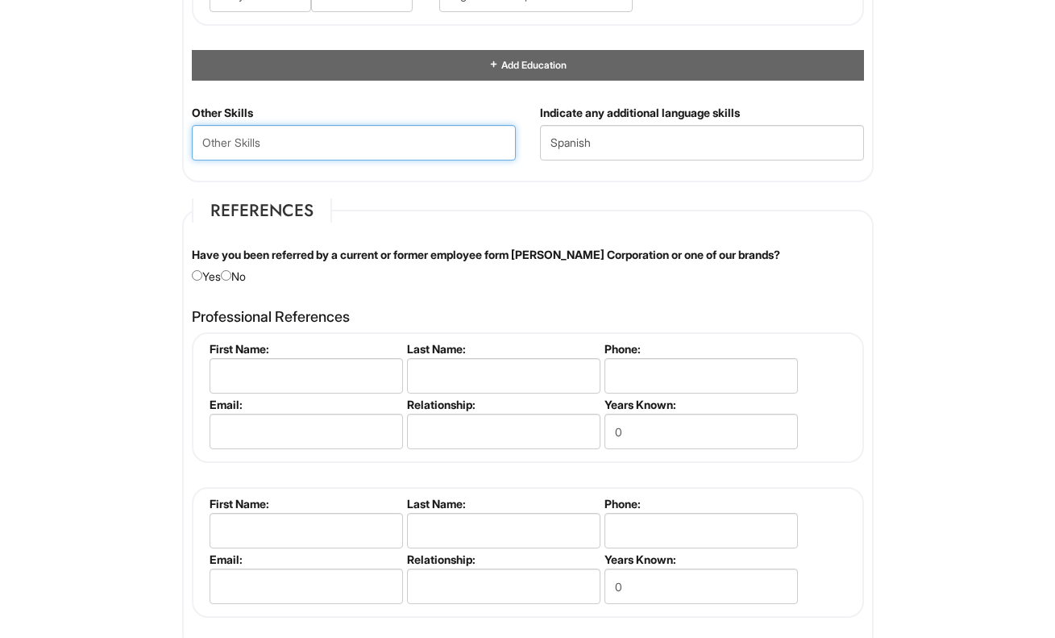
click at [289, 139] on Skills "text" at bounding box center [354, 142] width 324 height 35
type Skills "Styling"
click at [264, 285] on fieldset "References Have you been referred by a current or former employee form Giorgio …" at bounding box center [528, 425] width 692 height 454
click at [231, 274] on input "radio" at bounding box center [226, 275] width 10 height 10
radio input "true"
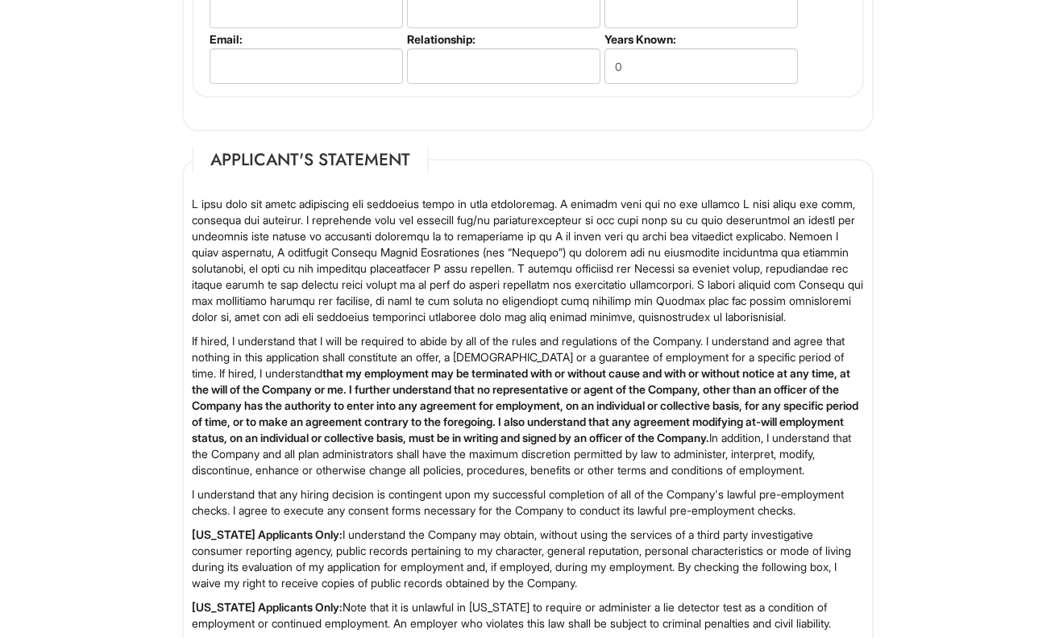
scroll to position [2713, 0]
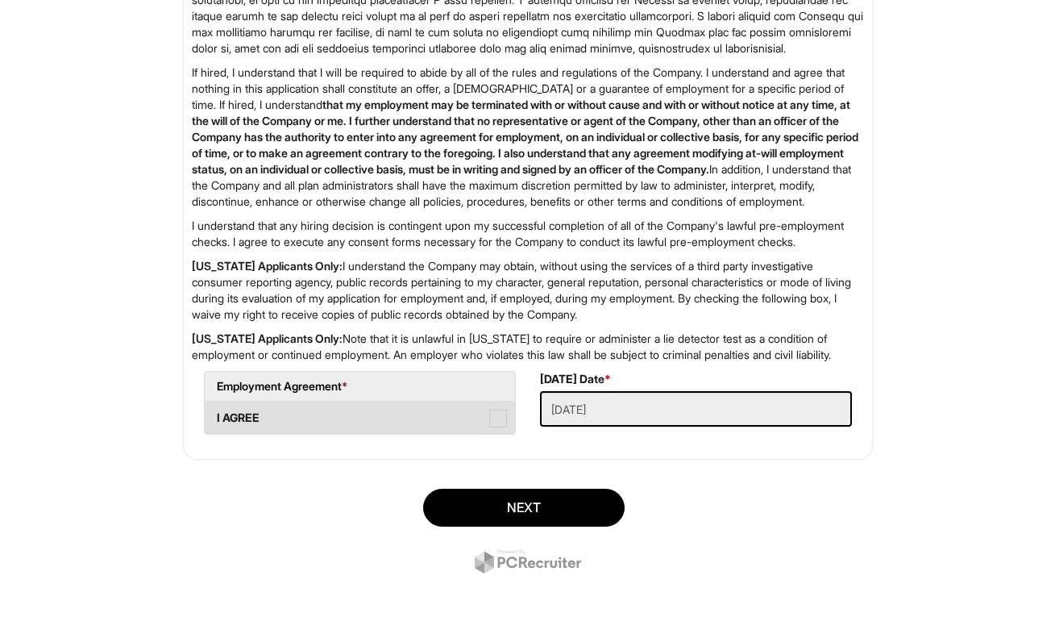
click at [480, 434] on label "I AGREE" at bounding box center [360, 417] width 310 height 32
click at [215, 415] on AGREE "I AGREE" at bounding box center [210, 410] width 10 height 10
checkbox AGREE "true"
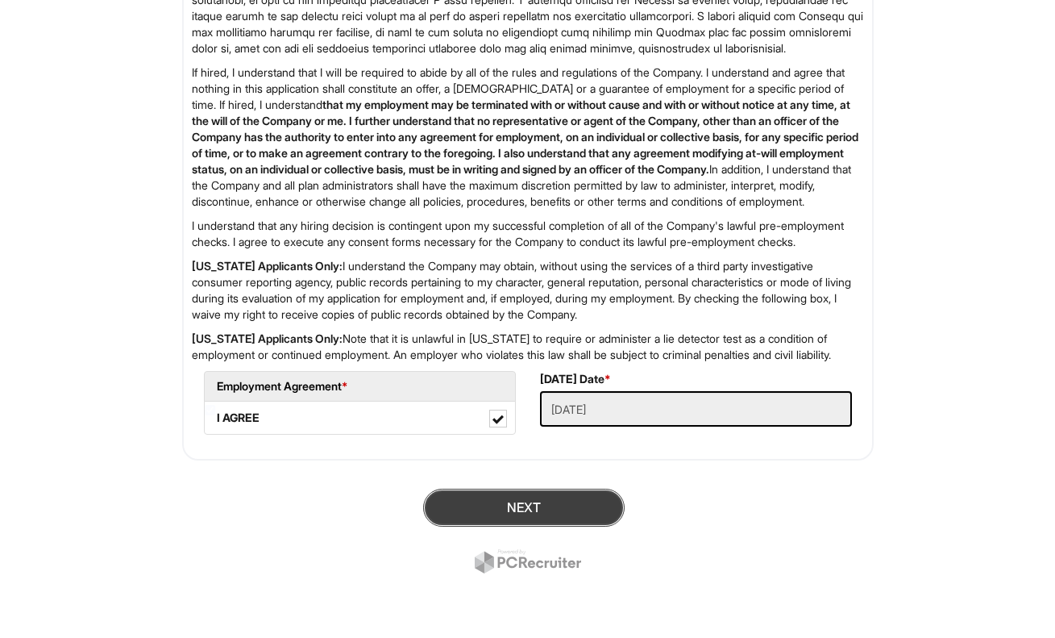
click at [538, 526] on button "Next" at bounding box center [524, 508] width 202 height 38
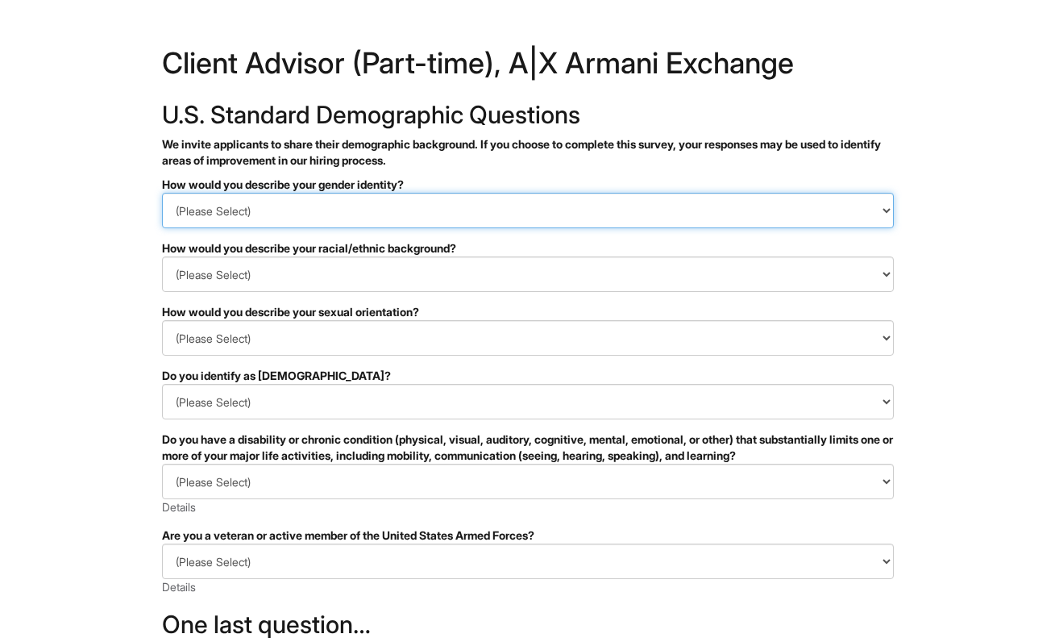
click at [426, 216] on select "(Please Select) Man Woman Non-binary I prefer to self-describe I don't wish to …" at bounding box center [528, 210] width 732 height 35
select select "Woman"
click at [162, 193] on select "(Please Select) Man Woman Non-binary I prefer to self-describe I don't wish to …" at bounding box center [528, 210] width 732 height 35
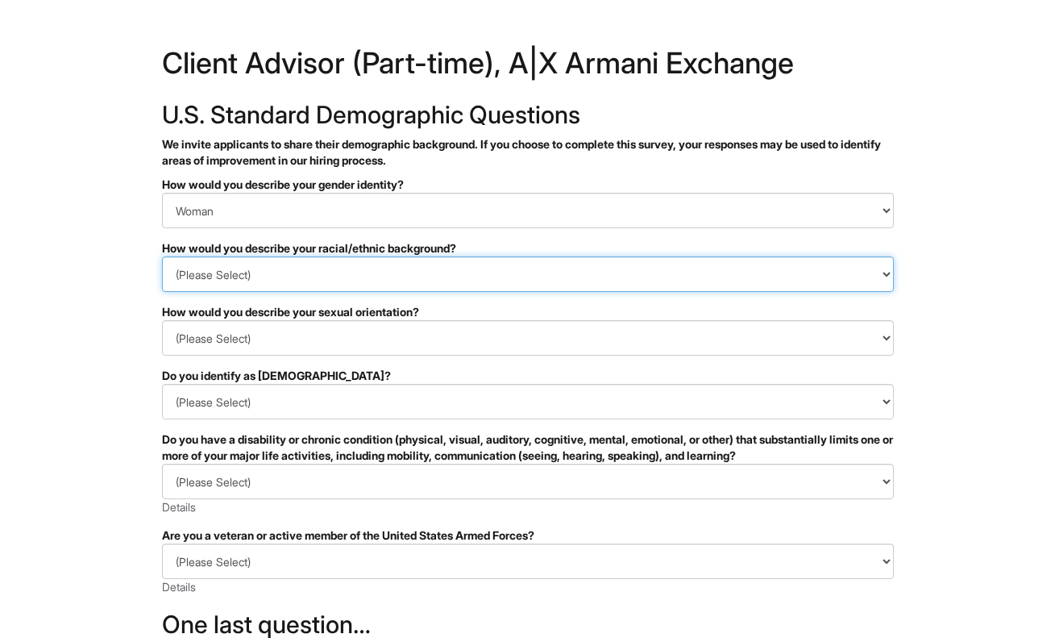
click at [405, 276] on select "(Please Select) Black or of African descent East Asian Hispanic, Latinx or of S…" at bounding box center [528, 273] width 732 height 35
select select "I don't wish to answer"
click at [162, 256] on select "(Please Select) Black or of African descent East Asian Hispanic, Latinx or of S…" at bounding box center [528, 273] width 732 height 35
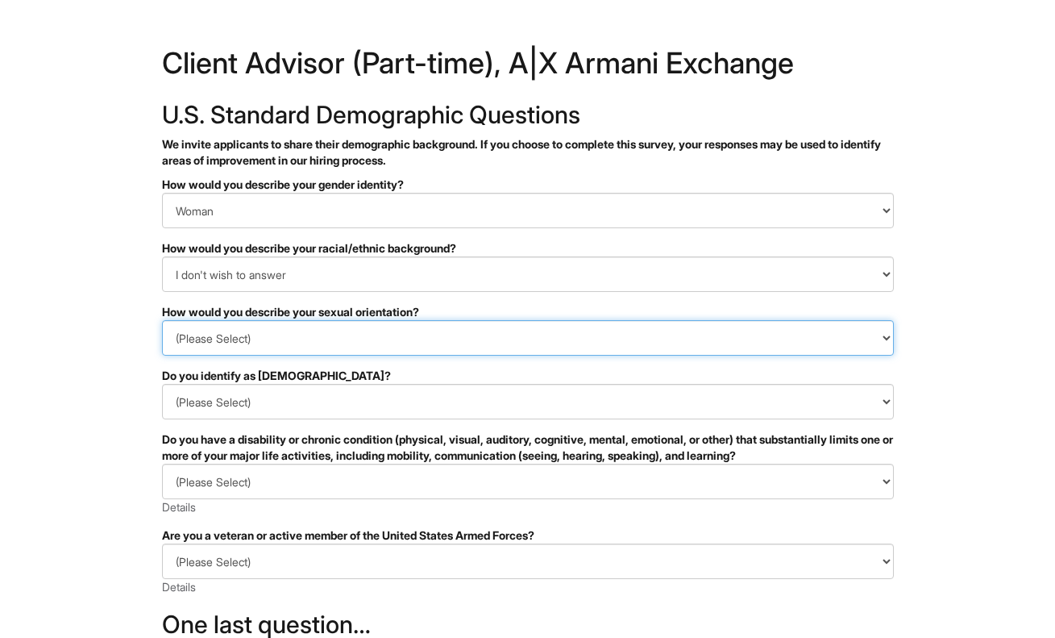
click at [334, 342] on select "(Please Select) Asexual Bisexual and/or pansexual Gay Heterosexual Lesbian Quee…" at bounding box center [528, 337] width 732 height 35
select select "Bisexual and/or pansexual"
click at [162, 320] on select "(Please Select) Asexual Bisexual and/or pansexual Gay Heterosexual Lesbian Quee…" at bounding box center [528, 337] width 732 height 35
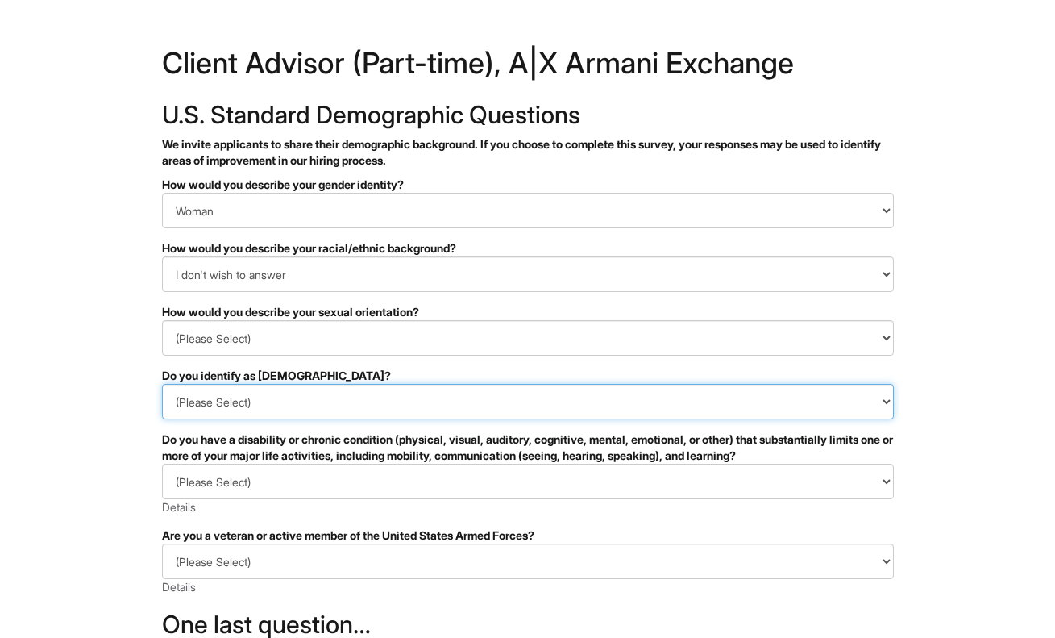
click at [322, 409] on select "(Please Select) Yes No I prefer to self-describe I don't wish to answer" at bounding box center [528, 401] width 732 height 35
select select "No"
click at [162, 384] on select "(Please Select) Yes No I prefer to self-describe I don't wish to answer" at bounding box center [528, 401] width 732 height 35
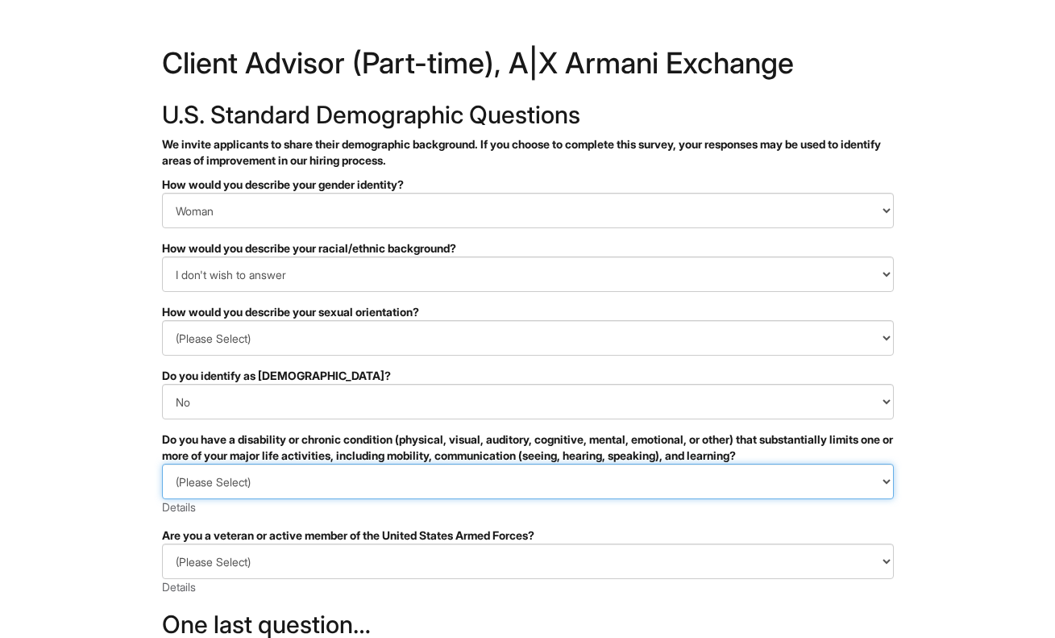
click at [309, 476] on select "(Please Select) YES, I HAVE A DISABILITY (or previously had a disability) NO, I…" at bounding box center [528, 481] width 732 height 35
select select "NO, I DON'T HAVE A DISABILITY"
click at [162, 464] on select "(Please Select) YES, I HAVE A DISABILITY (or previously had a disability) NO, I…" at bounding box center [528, 481] width 732 height 35
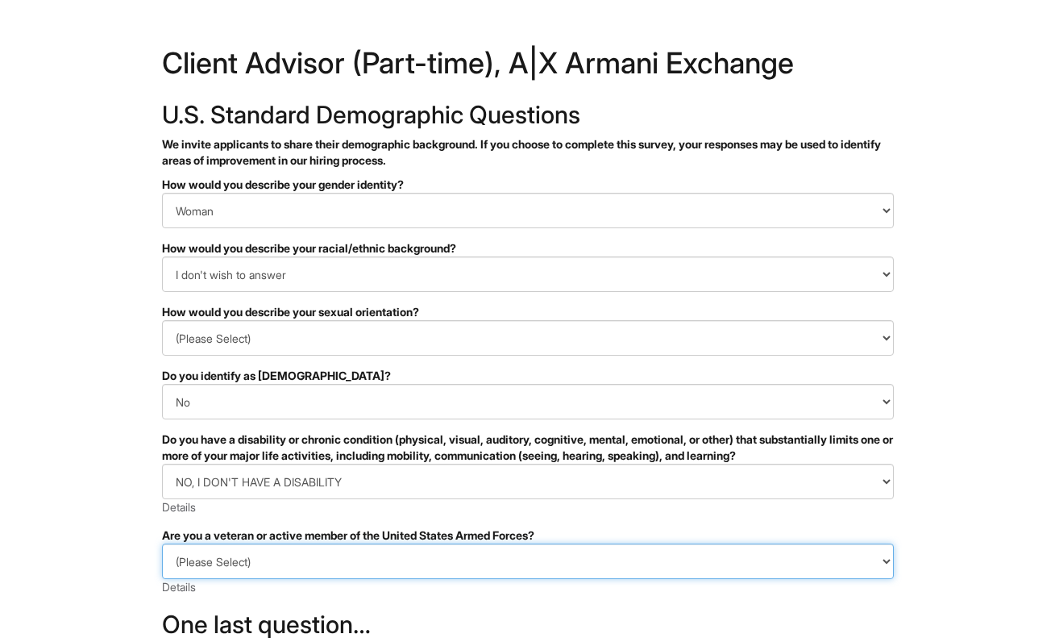
click at [300, 561] on select "(Please Select) I IDENTIFY AS ONE OR MORE OF THE CLASSIFICATIONS OF PROTECTED V…" at bounding box center [528, 560] width 732 height 35
select select "I AM NOT A PROTECTED VETERAN"
click at [162, 543] on select "(Please Select) I IDENTIFY AS ONE OR MORE OF THE CLASSIFICATIONS OF PROTECTED V…" at bounding box center [528, 560] width 732 height 35
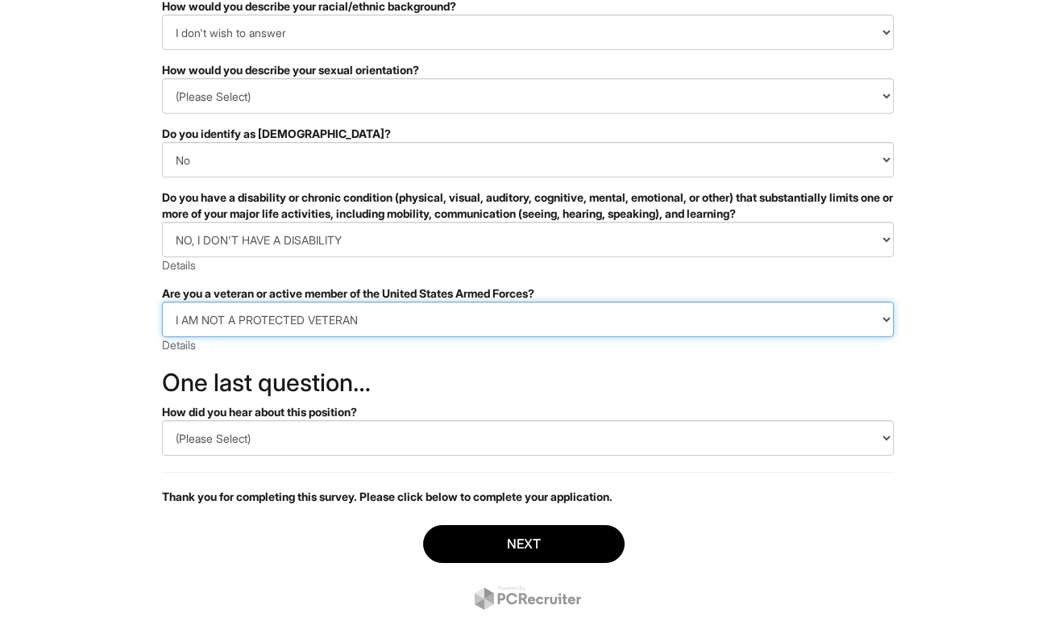
scroll to position [270, 0]
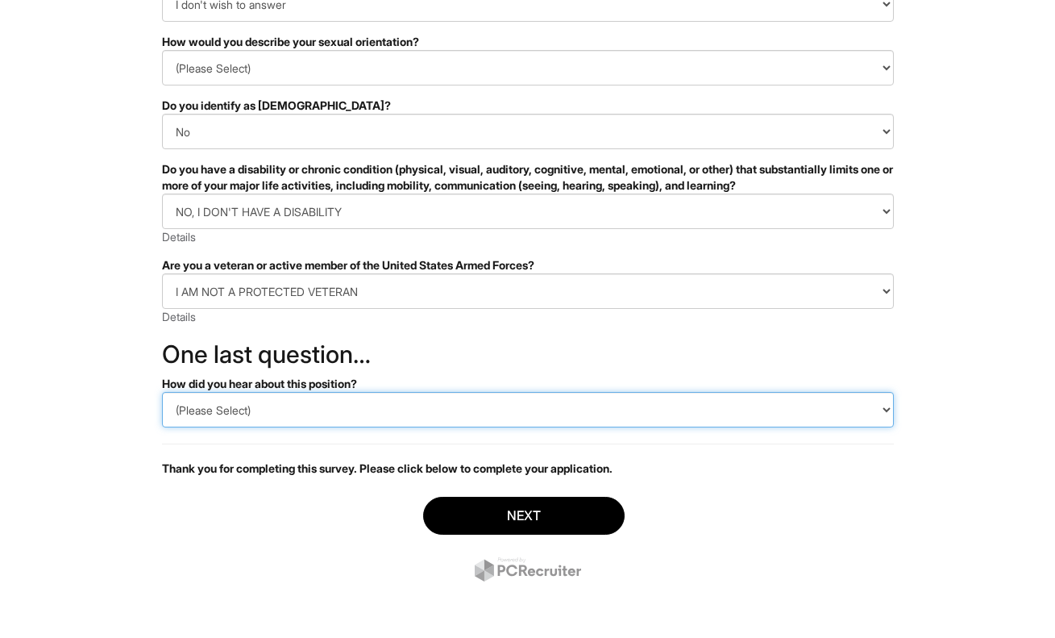
click at [317, 403] on select "(Please Select) CareerBuilder Indeed LinkedIn Monster Referral Other" at bounding box center [528, 409] width 732 height 35
select select "LinkedIn"
click at [162, 392] on select "(Please Select) CareerBuilder Indeed LinkedIn Monster Referral Other" at bounding box center [528, 409] width 732 height 35
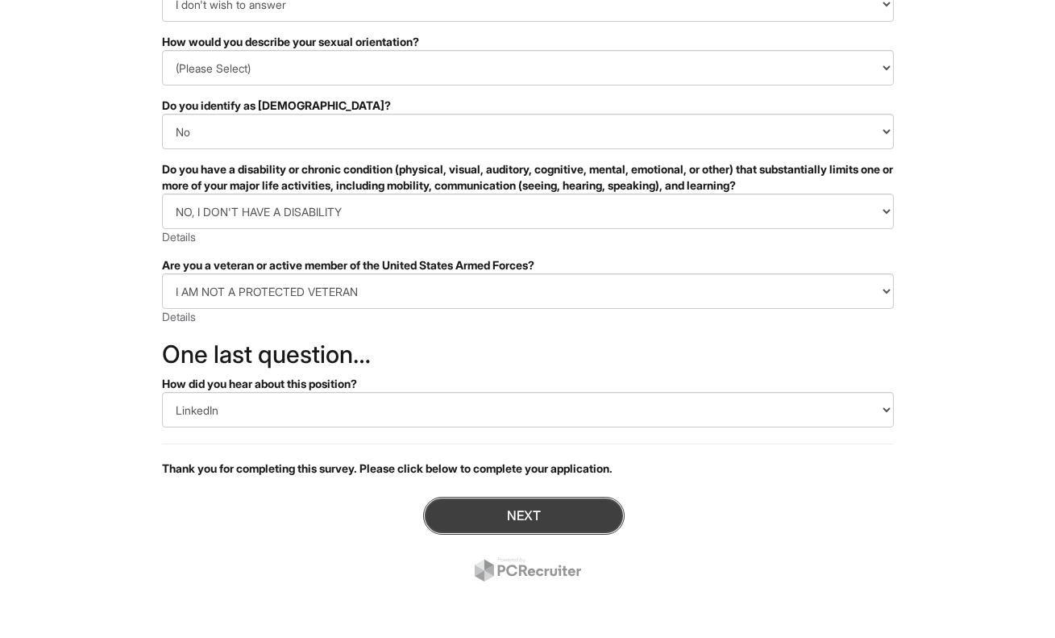
click at [488, 514] on button "Next" at bounding box center [524, 516] width 202 height 38
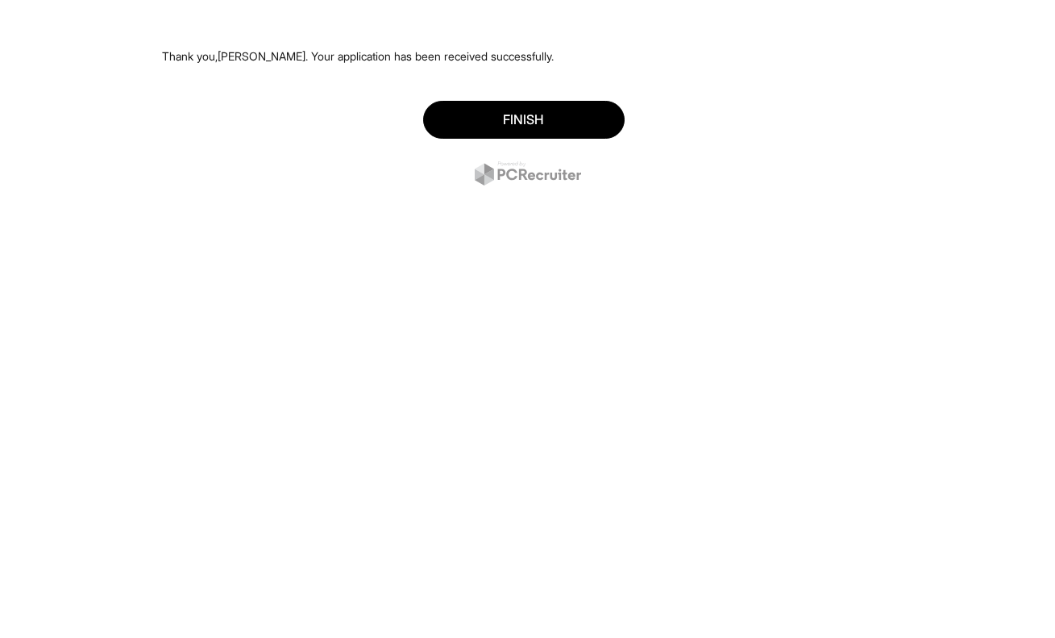
click at [580, 141] on div "Finish" at bounding box center [528, 145] width 732 height 113
click at [580, 124] on button "Finish" at bounding box center [524, 120] width 202 height 38
